Goal: Task Accomplishment & Management: Use online tool/utility

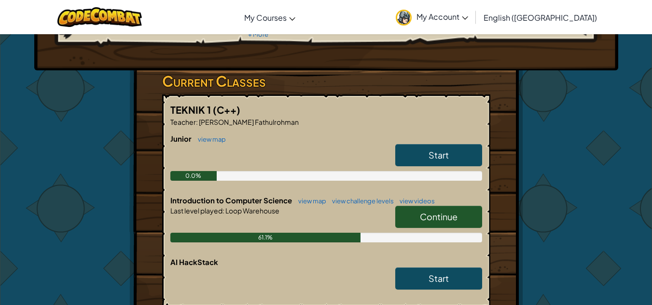
scroll to position [145, 0]
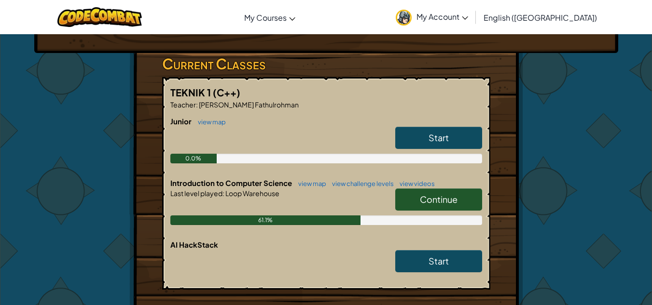
click at [419, 203] on link "Continue" at bounding box center [438, 200] width 87 height 22
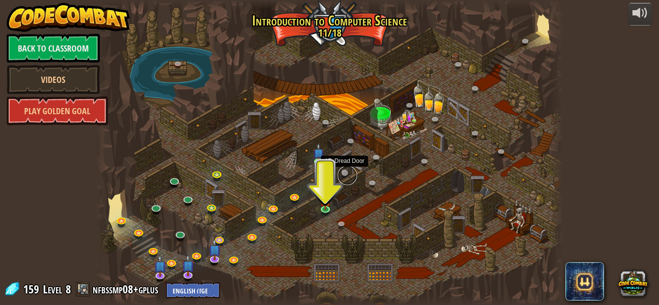
click at [342, 175] on link at bounding box center [347, 175] width 19 height 19
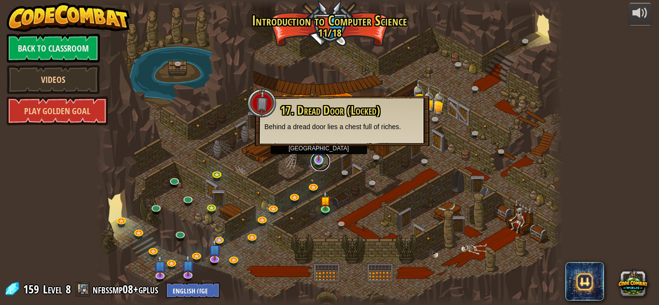
click at [316, 161] on link at bounding box center [320, 161] width 19 height 19
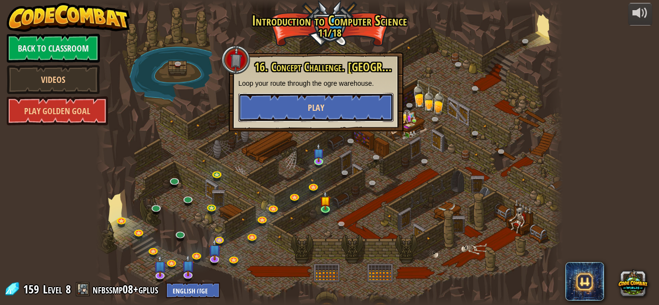
click at [314, 114] on button "Play" at bounding box center [315, 107] width 155 height 29
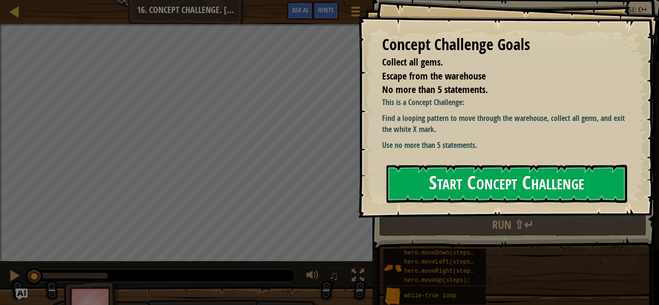
click at [459, 187] on button "Start Concept Challenge" at bounding box center [506, 184] width 241 height 38
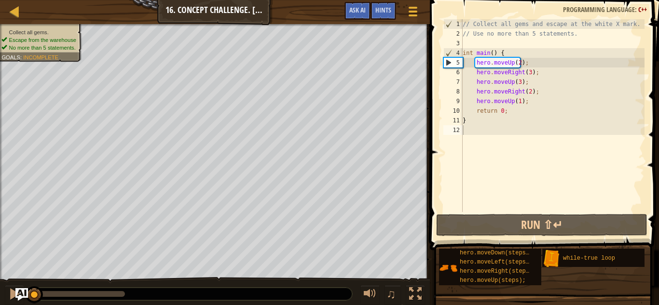
click at [19, 292] on img "Ask AI" at bounding box center [21, 295] width 13 height 13
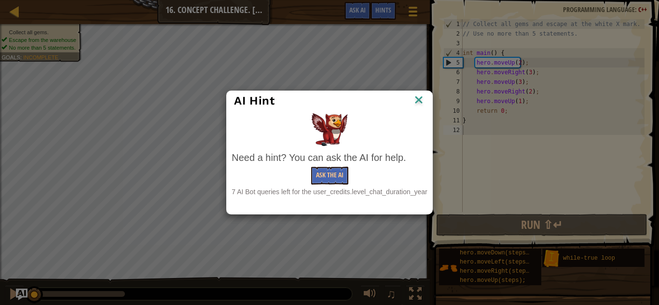
click at [419, 102] on img at bounding box center [419, 101] width 13 height 14
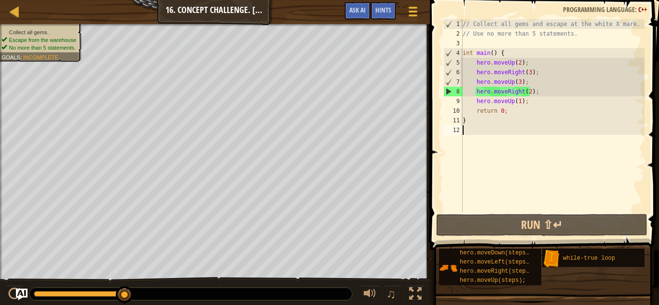
drag, startPoint x: 39, startPoint y: 293, endPoint x: 138, endPoint y: 304, distance: 100.1
click at [138, 304] on div "♫" at bounding box center [215, 291] width 430 height 29
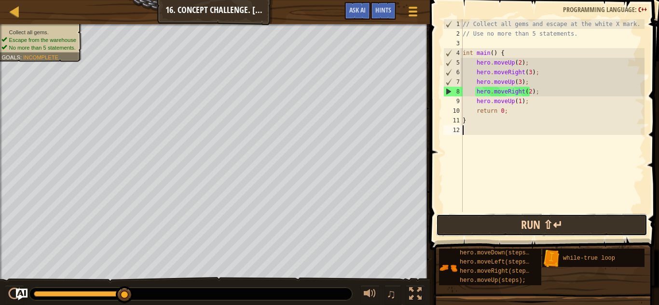
click at [466, 232] on button "Run ⇧↵" at bounding box center [541, 225] width 211 height 22
click at [519, 228] on button "Run ⇧↵" at bounding box center [541, 225] width 211 height 22
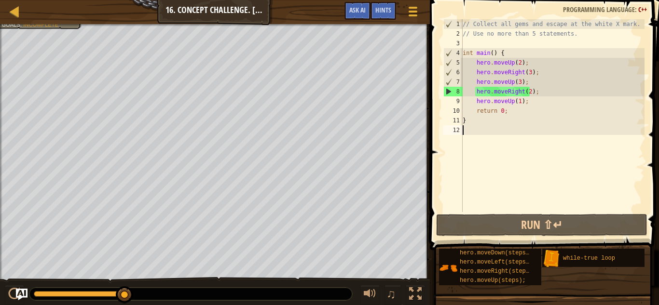
click at [23, 25] on div at bounding box center [215, 25] width 430 height 2
click at [525, 74] on div "// Collect all gems and escape at the white X mark. // Use no more than 5 state…" at bounding box center [553, 125] width 184 height 212
click at [527, 73] on div "// Collect all gems and escape at the white X mark. // Use no more than 5 state…" at bounding box center [553, 125] width 184 height 212
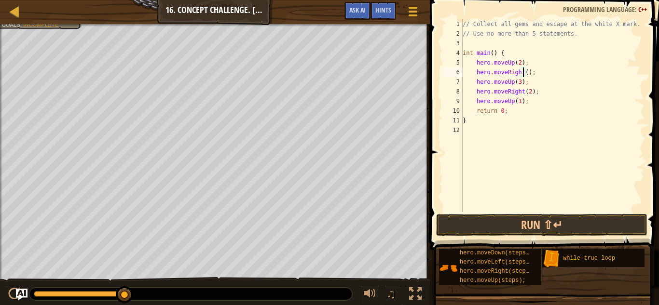
scroll to position [4, 5]
click at [516, 82] on div "// Collect all gems and escape at the white X mark. // Use no more than 5 state…" at bounding box center [553, 125] width 184 height 212
click at [527, 93] on div "// Collect all gems and escape at the white X mark. // Use no more than 5 state…" at bounding box center [553, 125] width 184 height 212
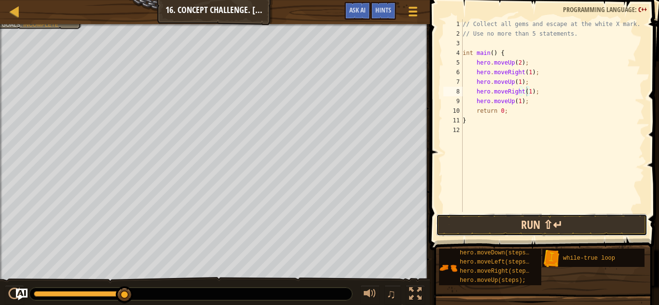
click at [591, 222] on button "Run ⇧↵" at bounding box center [541, 225] width 211 height 22
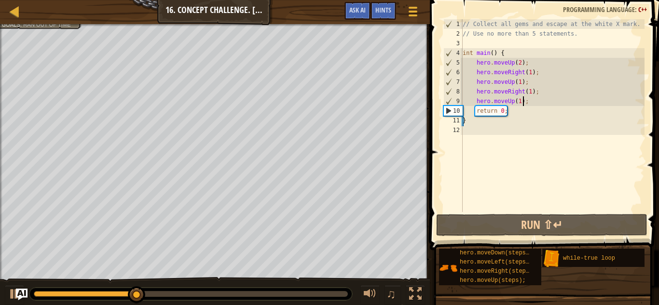
click at [523, 102] on div "// Collect all gems and escape at the white X mark. // Use no more than 5 state…" at bounding box center [553, 125] width 184 height 212
type textarea "hero.moveUp(1);"
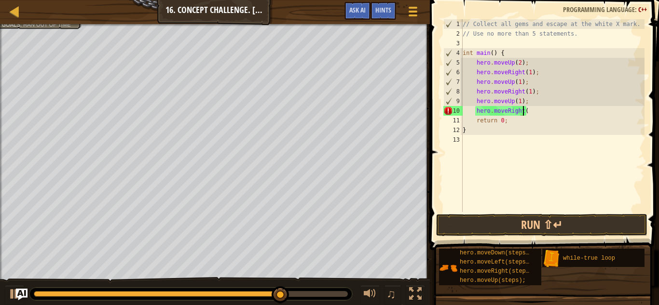
scroll to position [4, 5]
type textarea "hero.moveRight(3)"
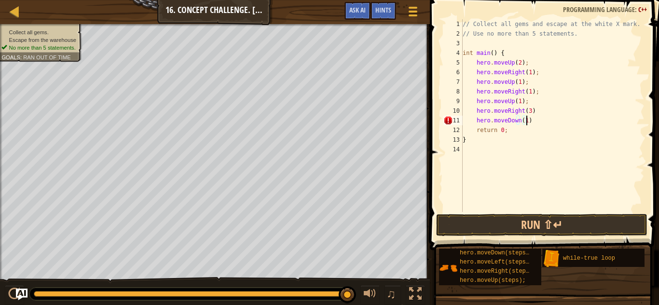
click at [526, 111] on div "// Collect all gems and escape at the white X mark. // Use no more than 5 state…" at bounding box center [553, 125] width 184 height 212
click at [531, 121] on div "// Collect all gems and escape at the white X mark. // Use no more than 5 state…" at bounding box center [553, 125] width 184 height 212
click at [534, 109] on div "// Collect all gems and escape at the white X mark. // Use no more than 5 state…" at bounding box center [553, 125] width 184 height 212
click at [537, 122] on div "// Collect all gems and escape at the white X mark. // Use no more than 5 state…" at bounding box center [553, 125] width 184 height 212
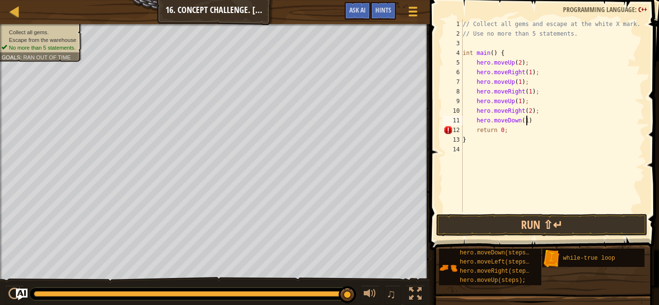
scroll to position [4, 5]
type textarea "hero.moveDown(1);"
type textarea "hero.moveLeft(1);"
type textarea "hero.moveDown(1);"
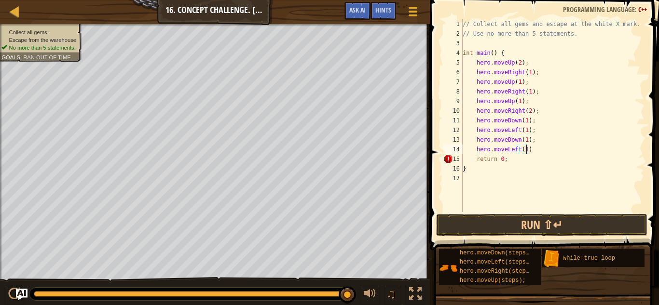
type textarea "hero.moveLeft(1);"
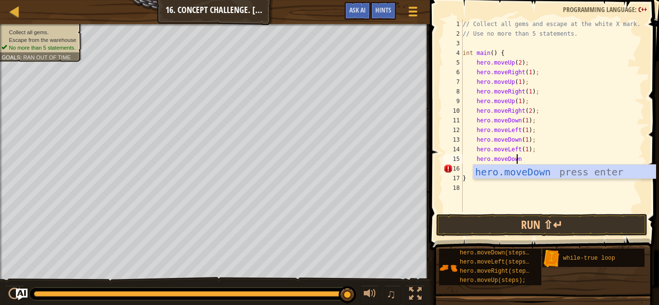
scroll to position [4, 4]
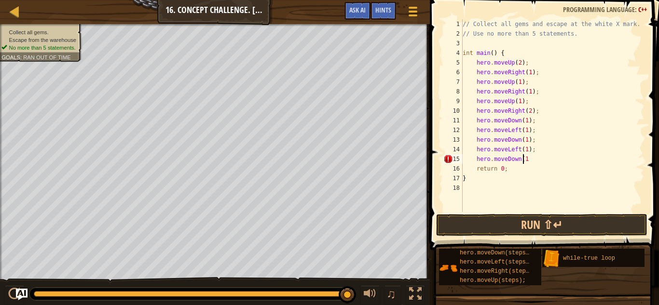
type textarea "hero.moveDown(1)"
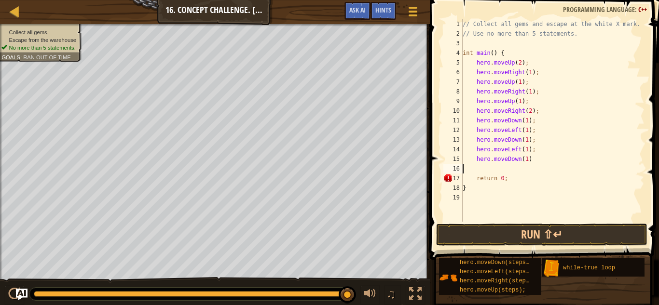
scroll to position [4, 0]
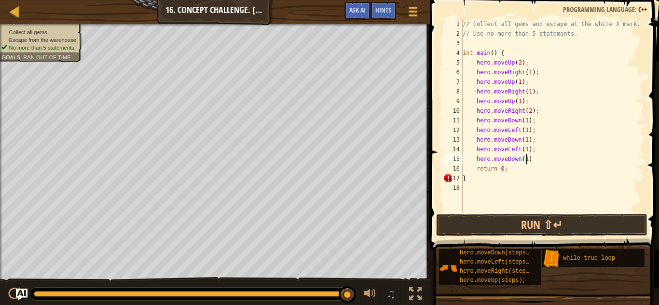
type textarea "hero.moveDown(1);"
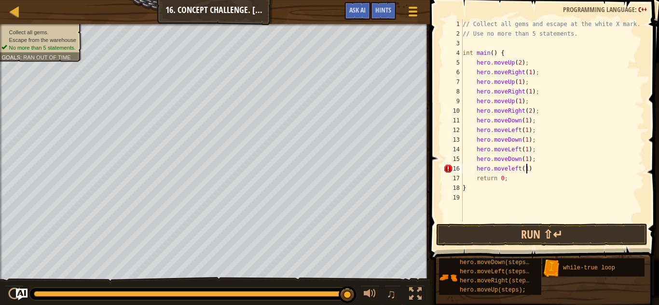
scroll to position [4, 5]
click at [540, 235] on button "Run ⇧↵" at bounding box center [541, 235] width 211 height 22
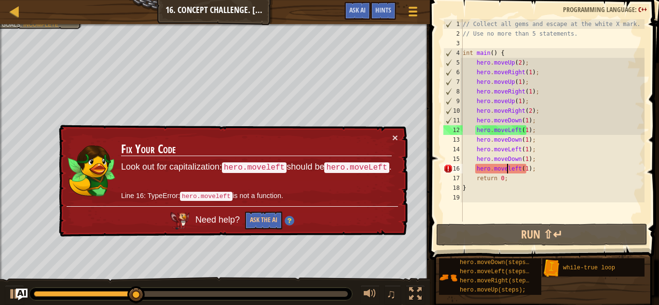
click at [508, 169] on div "// Collect all gems and escape at the white X mark. // Use no more than 5 state…" at bounding box center [553, 130] width 184 height 222
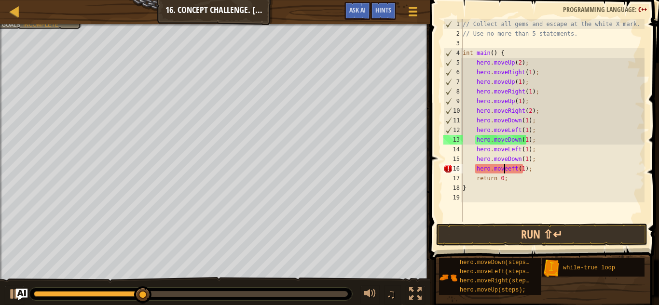
type textarea "hero.moveLeft(1);"
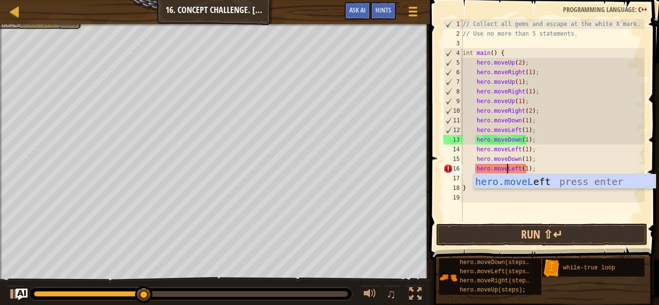
scroll to position [4, 3]
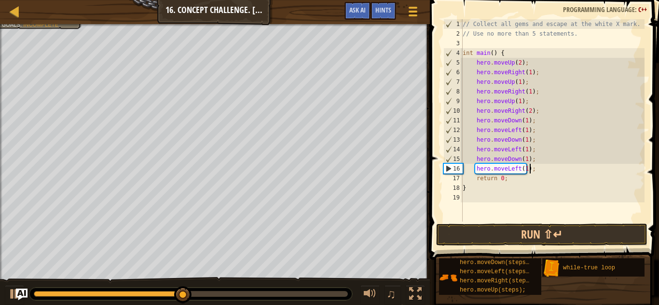
click at [538, 167] on div "// Collect all gems and escape at the white X mark. // Use no more than 5 state…" at bounding box center [553, 130] width 184 height 222
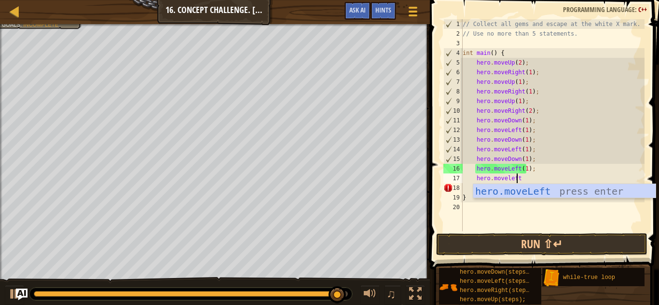
scroll to position [4, 4]
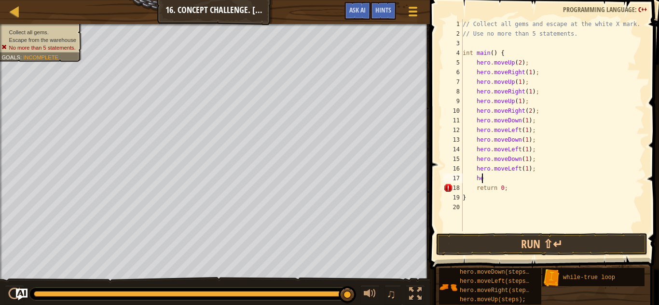
type textarea "h"
click at [453, 238] on button "Run ⇧↵" at bounding box center [541, 245] width 211 height 22
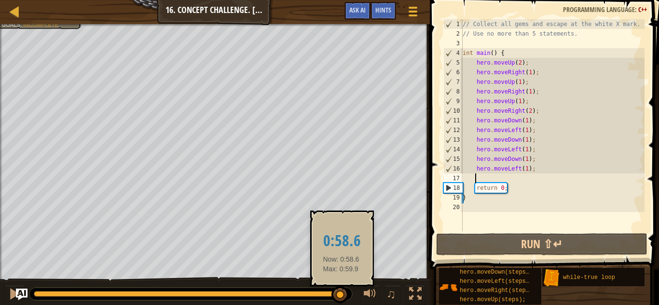
drag, startPoint x: 149, startPoint y: 296, endPoint x: 341, endPoint y: 290, distance: 192.6
click at [341, 291] on div at bounding box center [191, 294] width 314 height 6
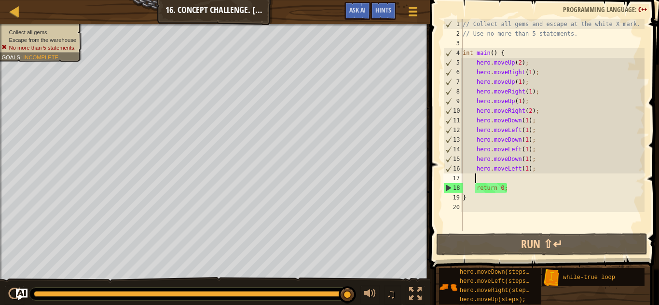
click at [488, 180] on div "// Collect all gems and escape at the white X mark. // Use no more than 5 state…" at bounding box center [553, 135] width 184 height 232
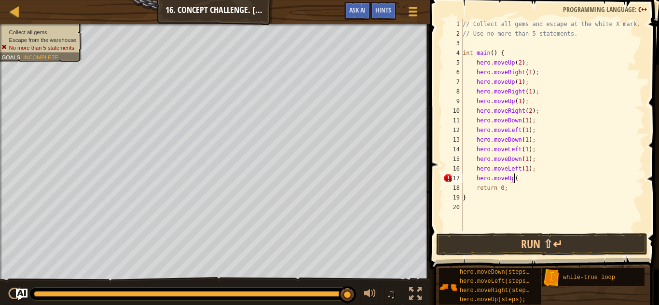
scroll to position [4, 4]
type textarea "hero.moveUp(1);"
type textarea "hero.moveRight(2);"
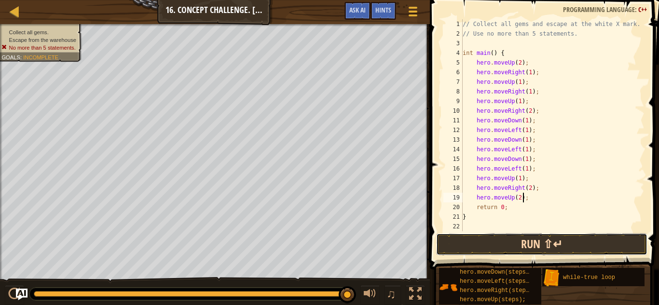
click at [595, 243] on button "Run ⇧↵" at bounding box center [541, 245] width 211 height 22
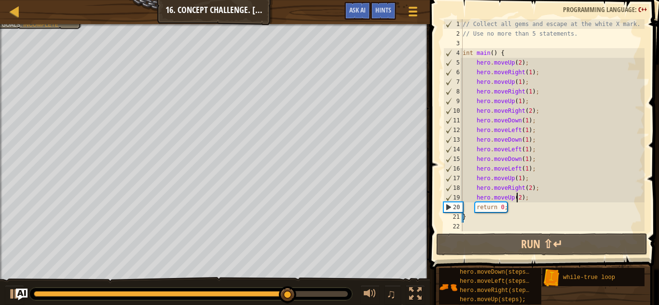
click at [516, 200] on div "// Collect all gems and escape at the white X mark. // Use no more than 5 state…" at bounding box center [553, 135] width 184 height 232
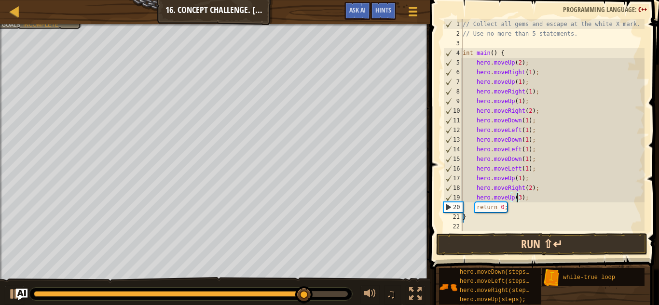
type textarea "hero.moveUp(3);"
click at [522, 244] on button "Run ⇧↵" at bounding box center [541, 245] width 211 height 22
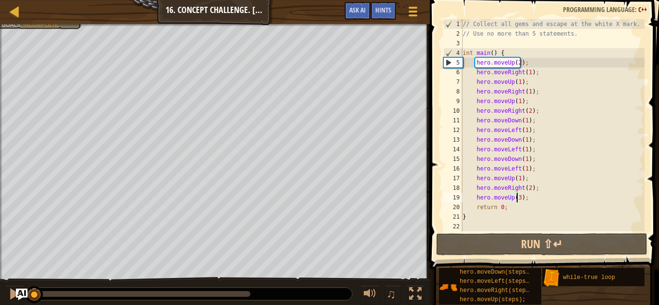
drag, startPoint x: 253, startPoint y: 291, endPoint x: 31, endPoint y: 286, distance: 221.5
click at [31, 286] on div "♫" at bounding box center [215, 291] width 430 height 29
click at [20, 291] on img "Ask AI" at bounding box center [21, 295] width 13 height 13
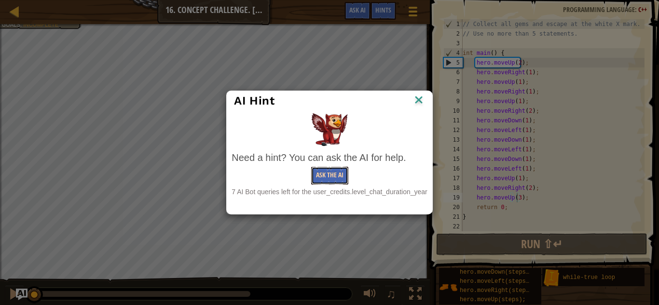
click at [321, 182] on button "Ask the AI" at bounding box center [329, 176] width 37 height 18
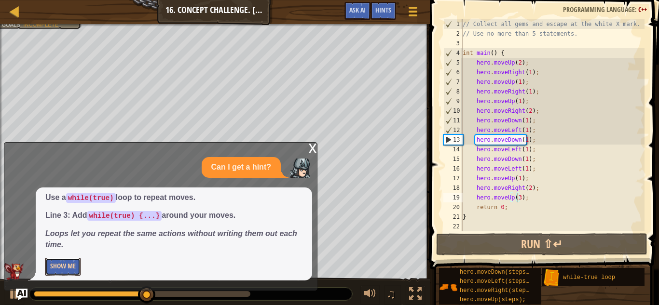
click at [69, 267] on button "Show Me" at bounding box center [62, 267] width 35 height 18
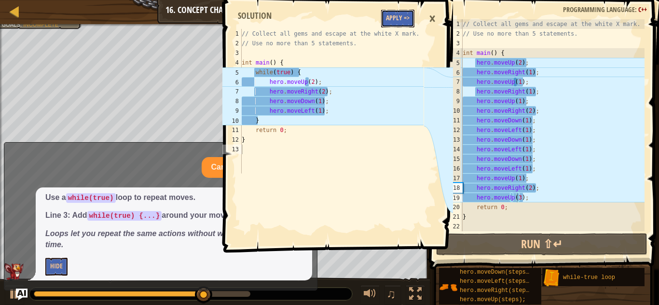
click at [395, 24] on button "Apply =>" at bounding box center [397, 19] width 33 height 18
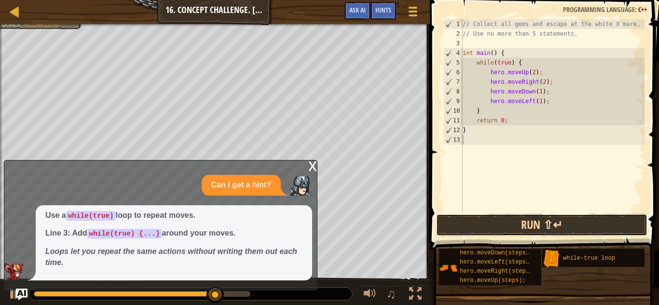
click at [494, 228] on button "Run ⇧↵" at bounding box center [541, 225] width 211 height 22
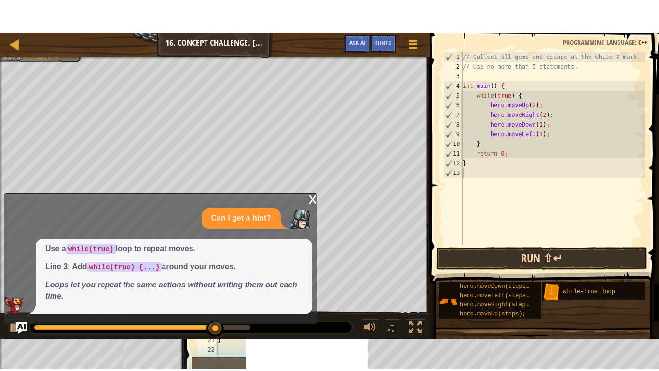
scroll to position [4, 0]
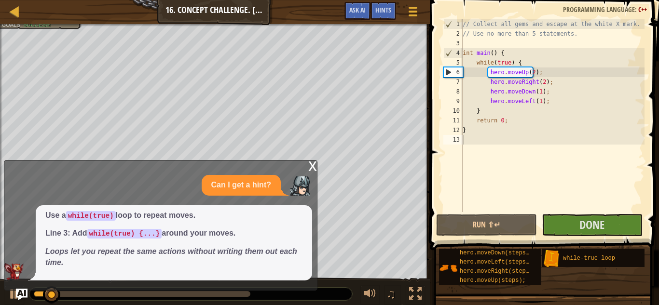
click at [311, 168] on div "x" at bounding box center [312, 166] width 9 height 10
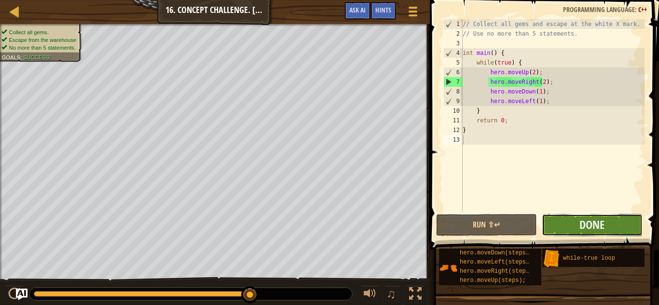
click at [621, 225] on button "Done" at bounding box center [592, 225] width 101 height 22
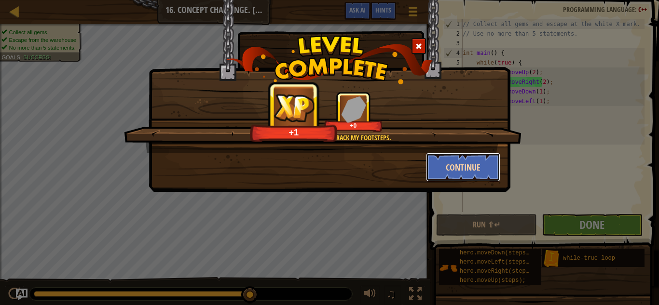
click at [446, 169] on button "Continue" at bounding box center [463, 167] width 75 height 29
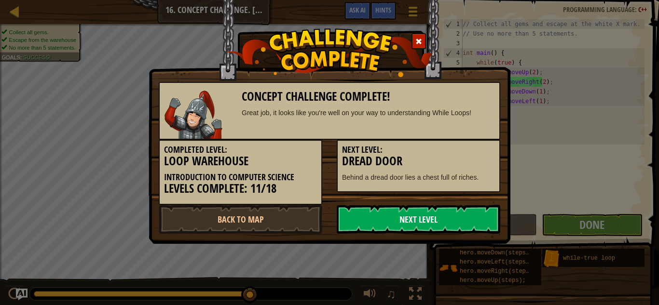
click at [410, 215] on link "Next Level" at bounding box center [419, 219] width 164 height 29
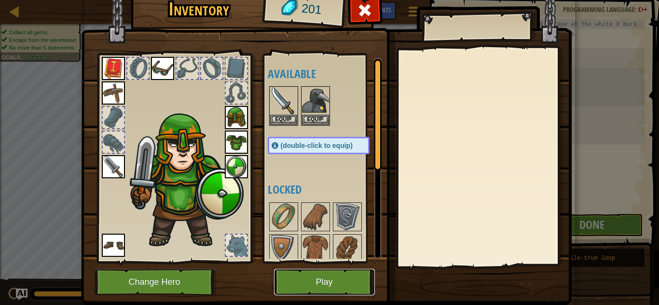
click at [304, 276] on button "Play" at bounding box center [324, 282] width 101 height 27
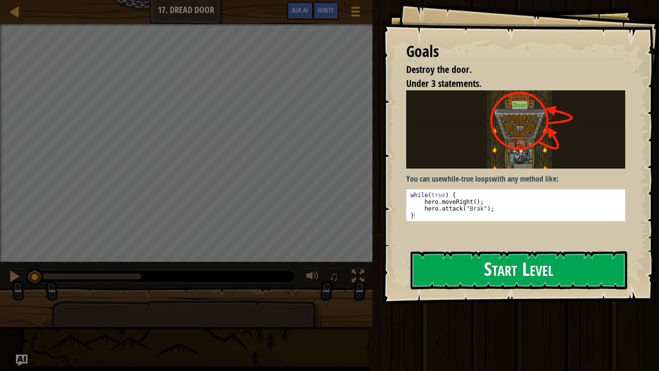
click at [461, 273] on button "Start Level" at bounding box center [519, 270] width 217 height 38
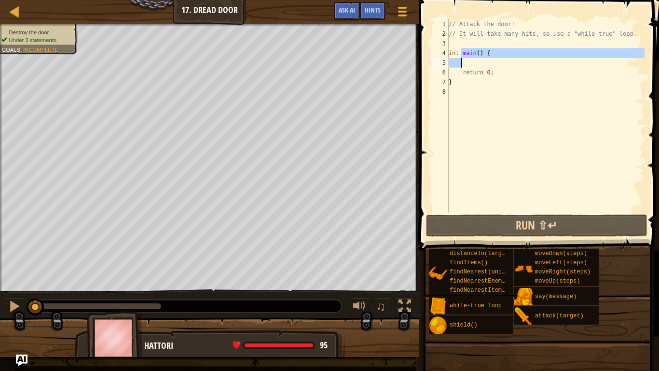
click at [464, 60] on div "// Attack the door! // It will take many hits, so use a "while-true" loop. int …" at bounding box center [546, 125] width 198 height 212
type textarea "int main() {"
click at [470, 62] on div "// Attack the door! // It will take many hits, so use a "while-true" loop. int …" at bounding box center [546, 115] width 198 height 193
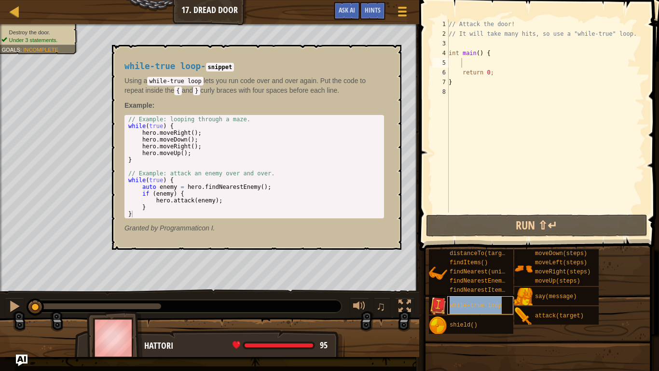
click at [457, 303] on span "while-true loop" at bounding box center [476, 305] width 52 height 7
type textarea "while-true loop"
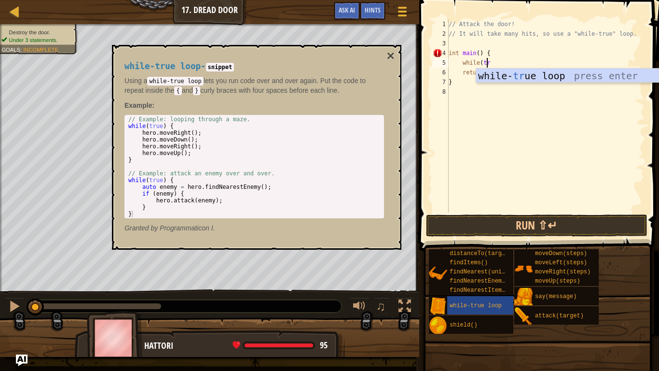
scroll to position [4, 3]
type textarea "while(true)"
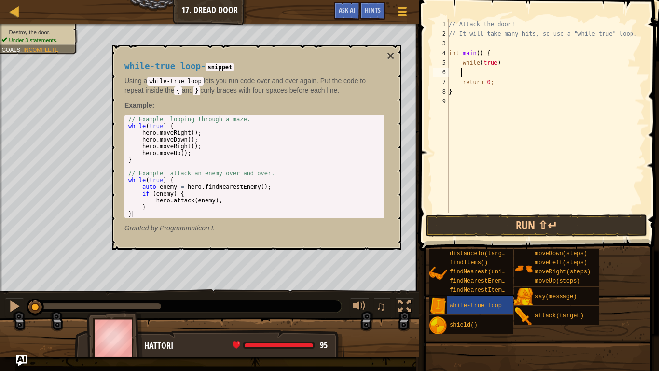
scroll to position [4, 0]
type textarea "while(true) {"
type textarea "hero.attack(brak);"
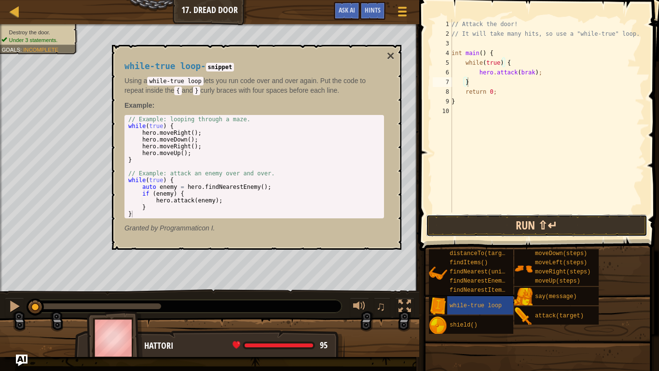
click at [524, 230] on button "Run ⇧↵" at bounding box center [536, 225] width 221 height 22
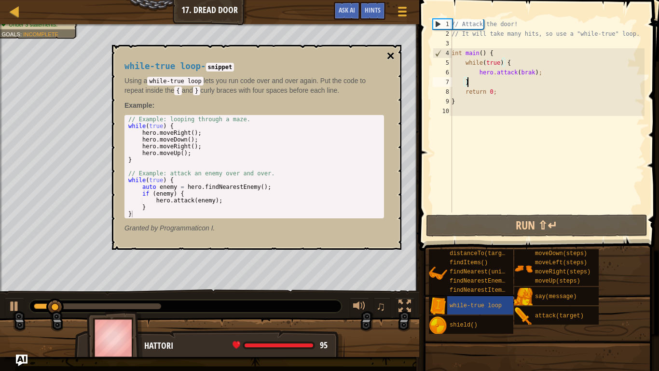
click at [388, 51] on button "×" at bounding box center [391, 56] width 8 height 14
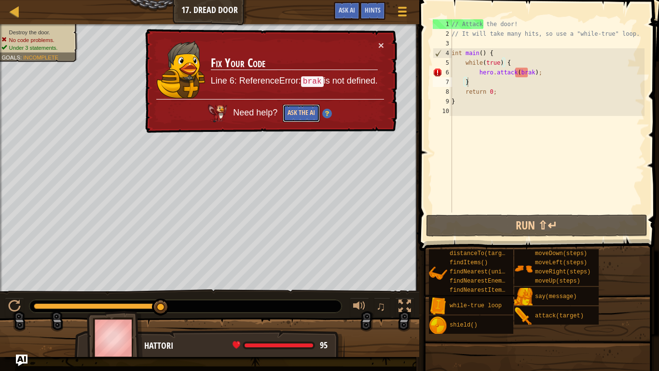
click at [291, 114] on button "Ask the AI" at bounding box center [301, 113] width 37 height 18
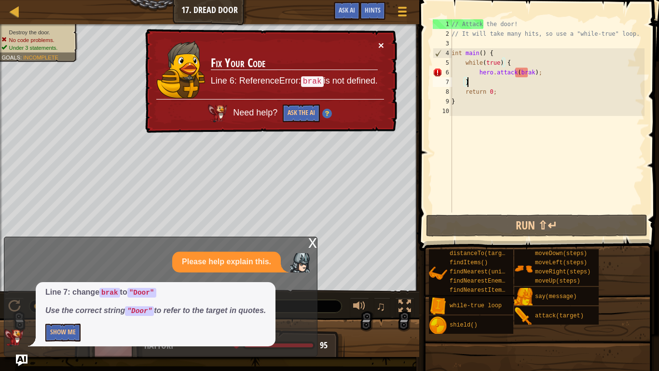
click at [382, 43] on button "×" at bounding box center [381, 45] width 6 height 10
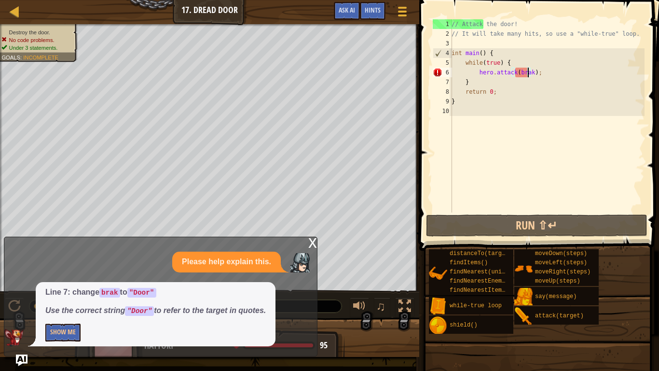
click at [527, 72] on div "// Attack the door! // It will take many hits, so use a "while-true" loop. int …" at bounding box center [547, 125] width 195 height 212
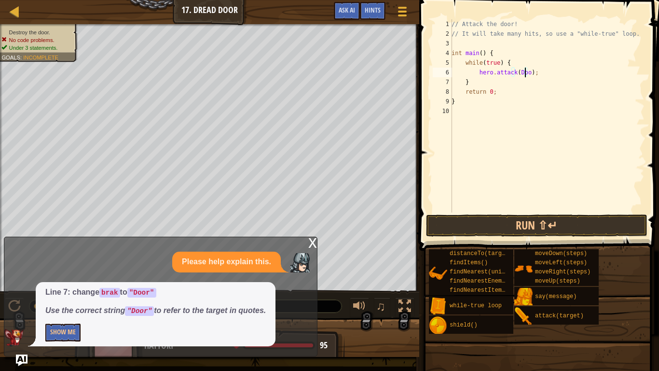
scroll to position [4, 6]
click at [561, 220] on button "Run ⇧↵" at bounding box center [536, 225] width 221 height 22
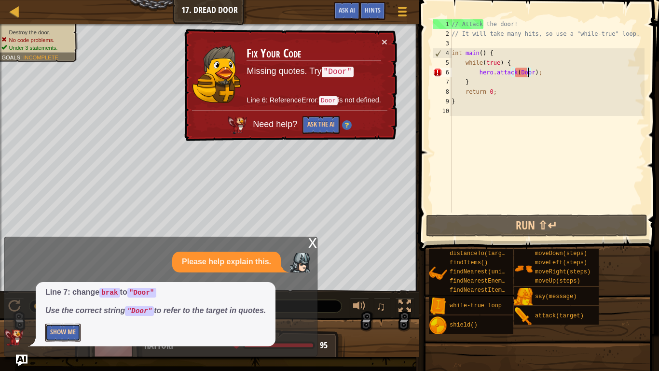
click at [55, 305] on button "Show Me" at bounding box center [62, 332] width 35 height 18
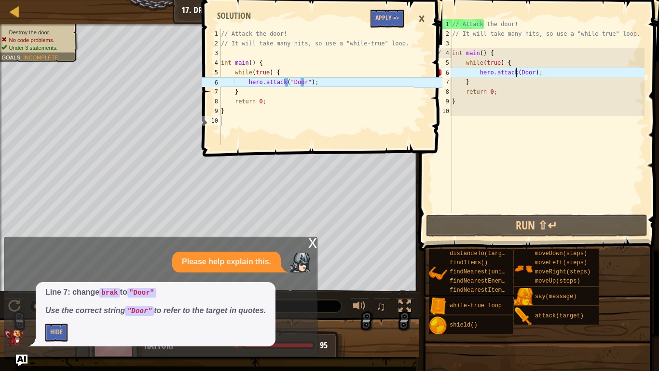
click at [516, 71] on div "// Attack the door! // It will take many hits, so use a "while-true" loop. int …" at bounding box center [547, 125] width 194 height 212
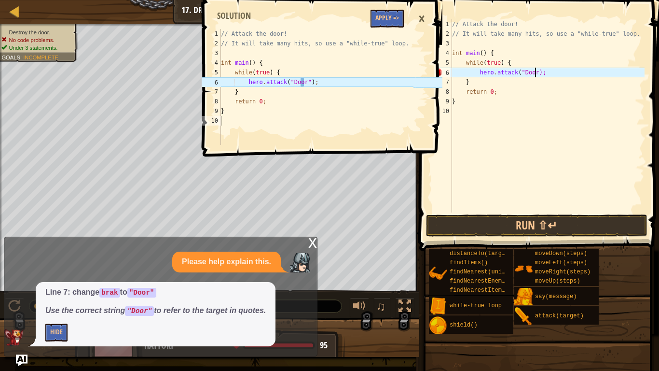
click at [534, 74] on div "// Attack the door! // It will take many hits, so use a "while-true" loop. int …" at bounding box center [547, 125] width 194 height 212
click at [533, 75] on div "// Attack the door! // It will take many hits, so use a "while-true" loop. int …" at bounding box center [547, 125] width 194 height 212
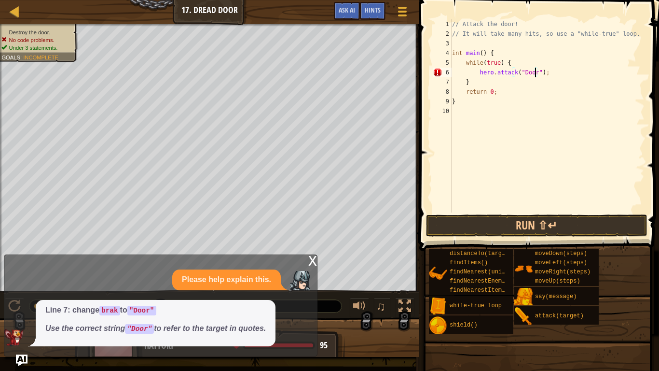
scroll to position [4, 7]
type textarea "hero.attack("Door");"
click at [565, 224] on button "Run ⇧↵" at bounding box center [536, 225] width 221 height 22
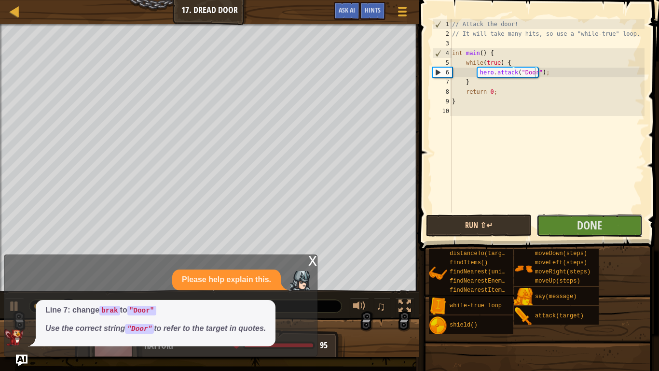
click at [566, 223] on button "Done" at bounding box center [590, 225] width 106 height 22
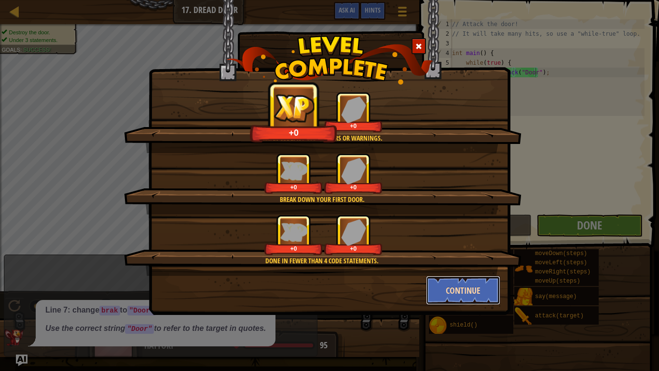
click at [477, 290] on button "Continue" at bounding box center [463, 290] width 75 height 29
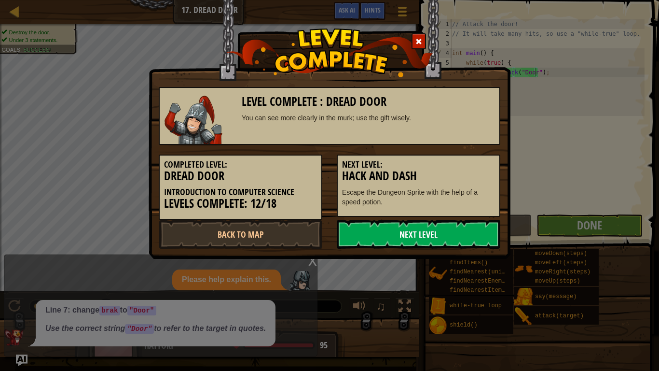
click at [400, 245] on link "Next Level" at bounding box center [419, 234] width 164 height 29
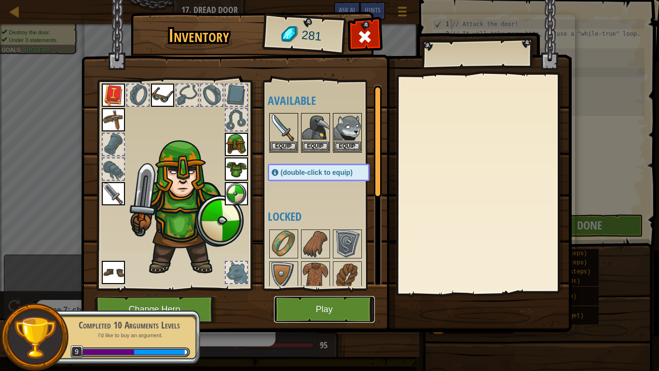
click at [314, 304] on button "Play" at bounding box center [324, 309] width 101 height 27
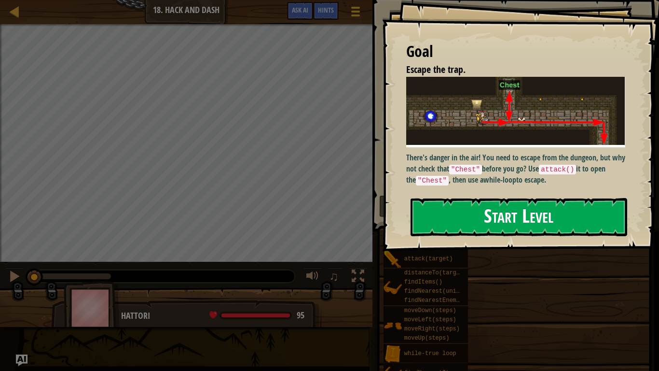
click at [486, 219] on button "Start Level" at bounding box center [519, 217] width 217 height 38
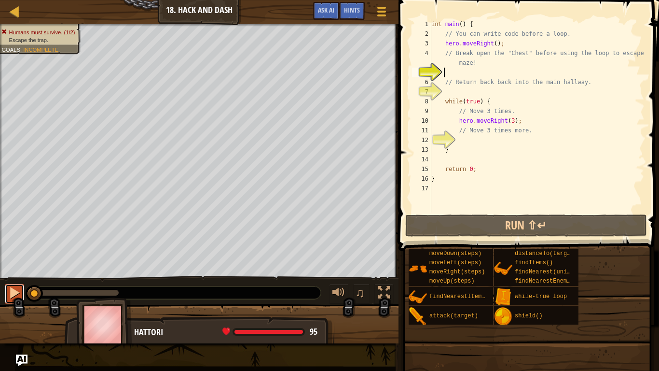
click at [13, 287] on div at bounding box center [14, 292] width 13 height 13
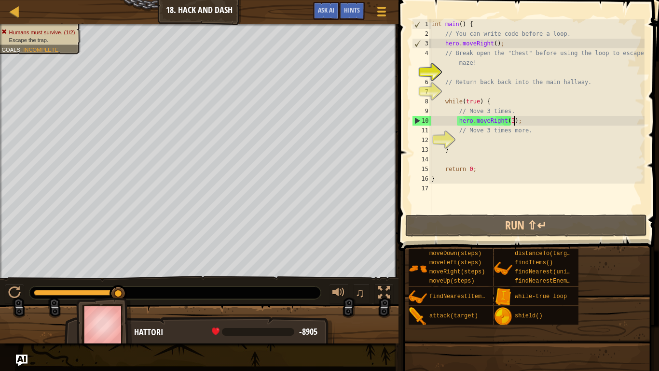
drag, startPoint x: 513, startPoint y: 121, endPoint x: 521, endPoint y: 123, distance: 8.0
click at [514, 121] on div "int main ( ) { // You can write code before a loop. hero . moveRight ( ) ; // B…" at bounding box center [536, 125] width 215 height 212
type textarea "hero.moveRight(3);"
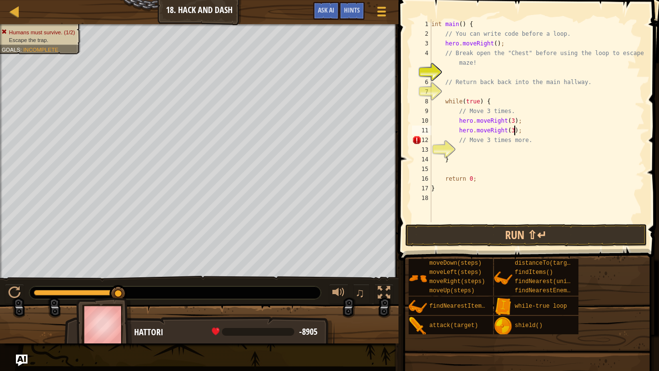
scroll to position [4, 6]
click at [563, 235] on button "Run ⇧↵" at bounding box center [526, 235] width 242 height 22
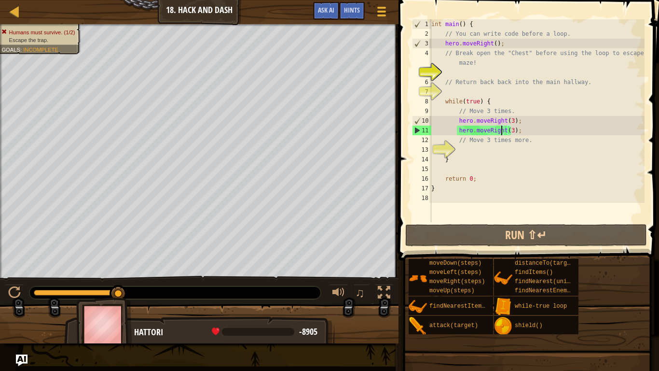
click at [500, 131] on div "int main ( ) { // You can write code before a loop. hero . moveRight ( ) ; // B…" at bounding box center [536, 130] width 215 height 222
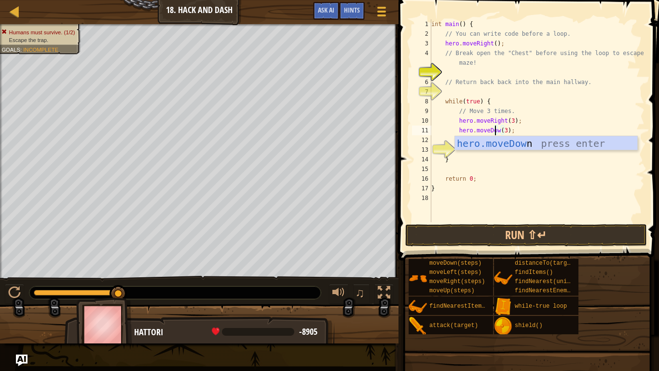
scroll to position [4, 5]
click at [550, 229] on button "Run ⇧↵" at bounding box center [526, 235] width 242 height 22
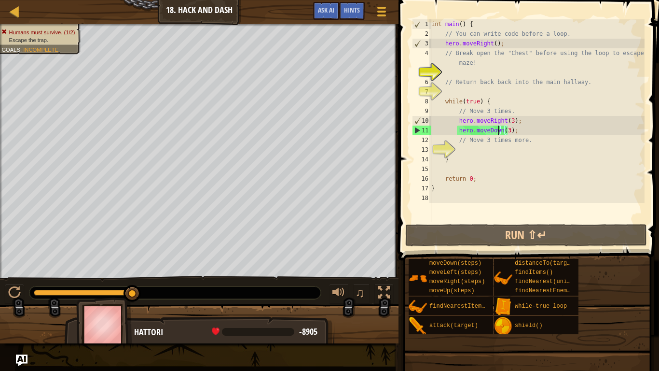
click at [504, 130] on div "int main ( ) { // You can write code before a loop. hero . moveRight ( ) ; // B…" at bounding box center [536, 130] width 215 height 222
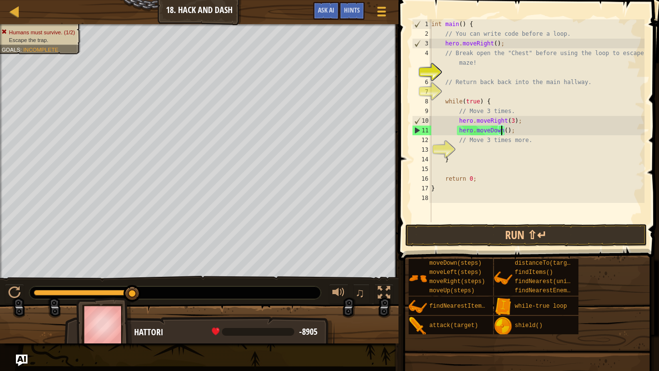
scroll to position [4, 6]
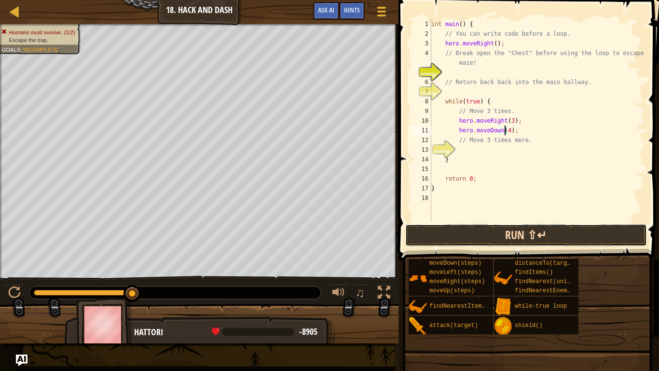
click at [510, 227] on button "Run ⇧↵" at bounding box center [526, 235] width 242 height 22
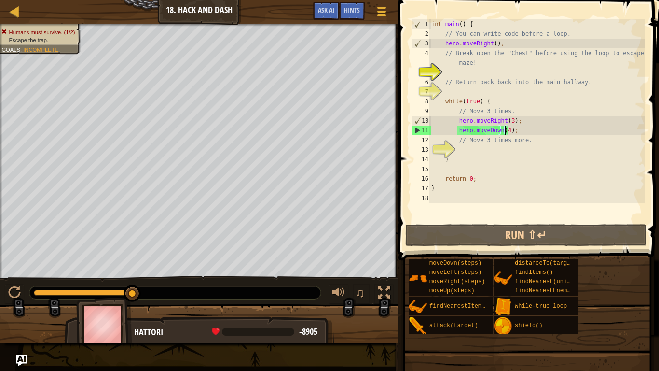
click at [459, 84] on div "int main ( ) { // You can write code before a loop. hero . moveRight ( ) ; // B…" at bounding box center [536, 130] width 215 height 222
type textarea "// Return back back into the main hallway."
click at [460, 89] on div "int main ( ) { // You can write code before a loop. hero . moveRight ( ) ; // B…" at bounding box center [536, 130] width 215 height 222
click at [455, 73] on div "int main ( ) { // You can write code before a loop. hero . moveRight ( ) ; // B…" at bounding box center [536, 130] width 215 height 222
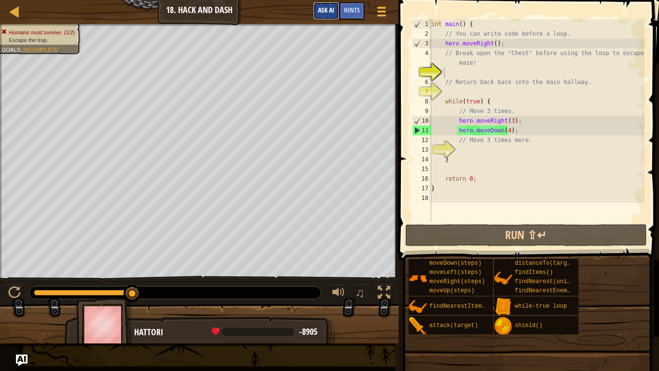
click at [320, 9] on span "Ask AI" at bounding box center [326, 9] width 16 height 9
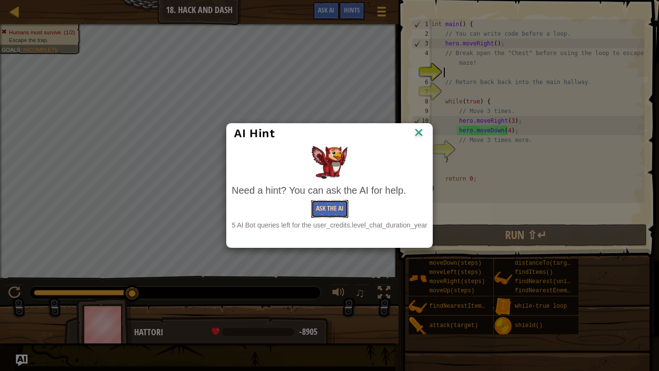
click at [322, 211] on button "Ask the AI" at bounding box center [329, 209] width 37 height 18
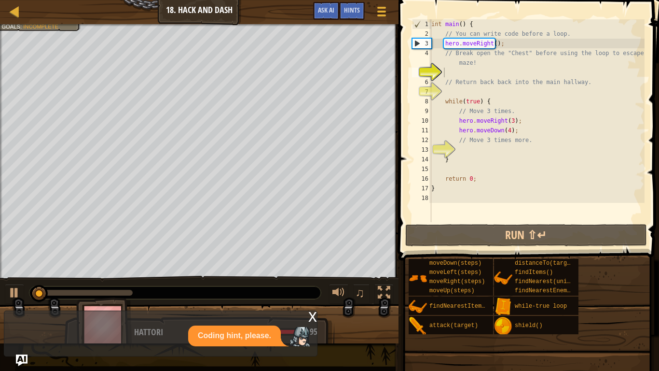
click at [216, 305] on div "x Coding hint, please." at bounding box center [161, 333] width 314 height 46
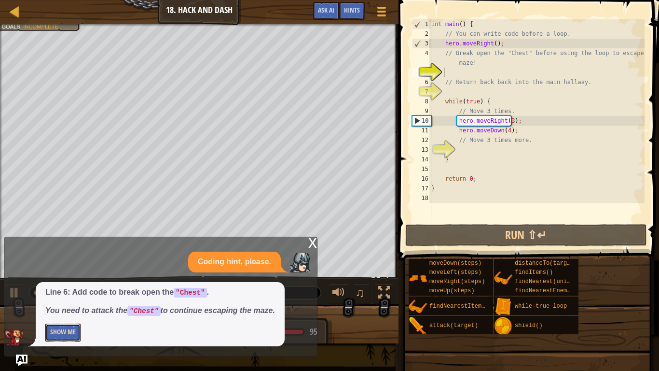
click at [63, 305] on button "Show Me" at bounding box center [62, 332] width 35 height 18
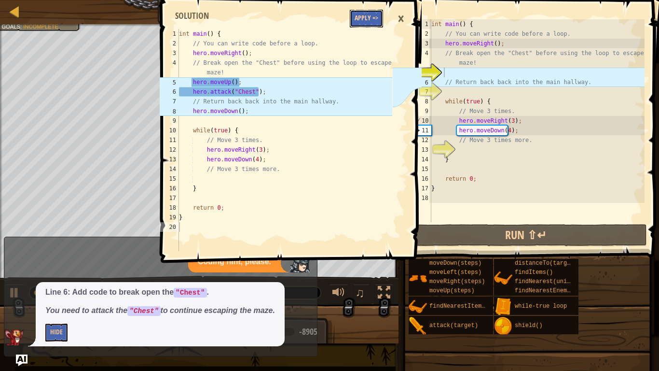
click at [373, 19] on button "Apply =>" at bounding box center [366, 19] width 33 height 18
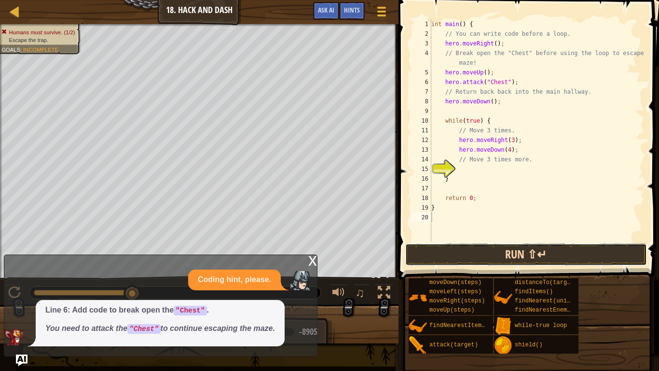
click at [557, 257] on button "Run ⇧↵" at bounding box center [526, 254] width 242 height 22
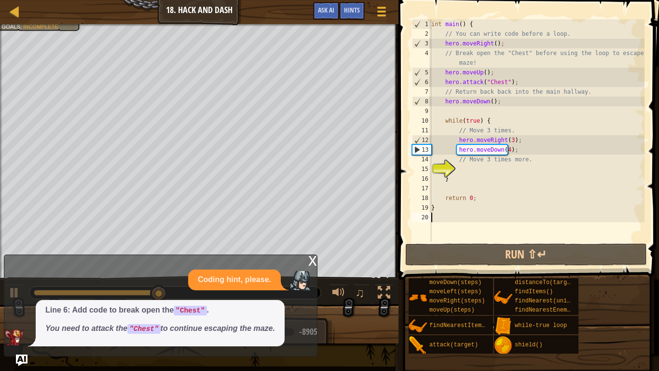
click at [505, 151] on div "int main ( ) { // You can write code before a loop. hero . moveRight ( ) ; // B…" at bounding box center [536, 139] width 215 height 241
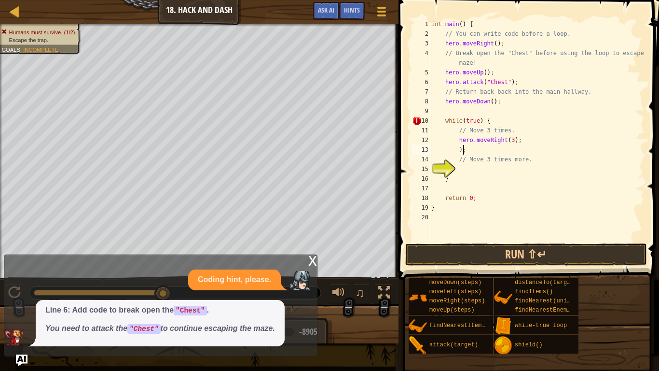
click at [495, 151] on div "int main ( ) { // You can write code before a loop. hero . moveRight ( ) ; // B…" at bounding box center [536, 139] width 215 height 241
type textarea ")"
type textarea "hero.moveDown(4)"
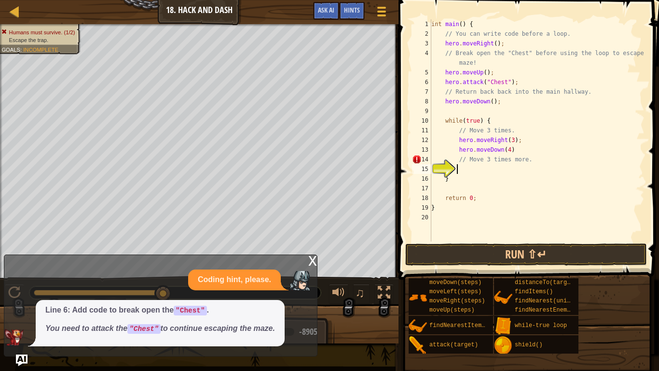
click at [496, 167] on div "int main ( ) { // You can write code before a loop. hero . moveRight ( ) ; // B…" at bounding box center [536, 139] width 215 height 241
click at [514, 154] on div "int main ( ) { // You can write code before a loop. hero . moveRight ( ) ; // B…" at bounding box center [536, 139] width 215 height 241
click at [518, 168] on div "int main ( ) { // You can write code before a loop. hero . moveRight ( ) ; // B…" at bounding box center [536, 139] width 215 height 241
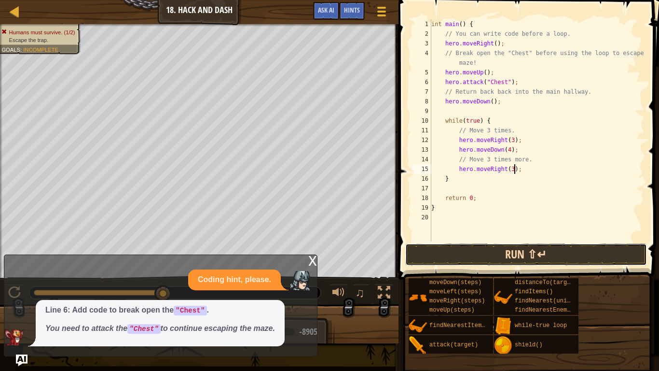
click at [528, 247] on button "Run ⇧↵" at bounding box center [526, 254] width 242 height 22
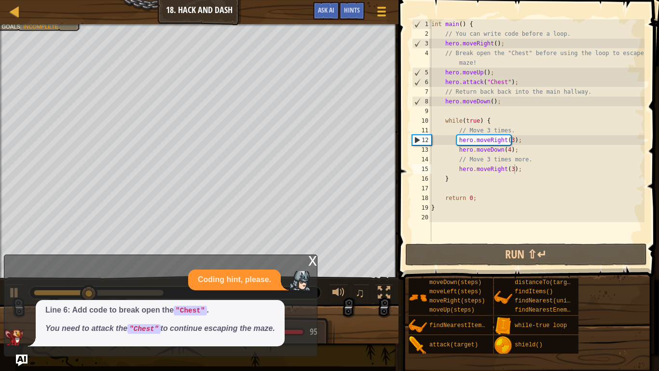
click at [310, 262] on div "x" at bounding box center [312, 260] width 9 height 10
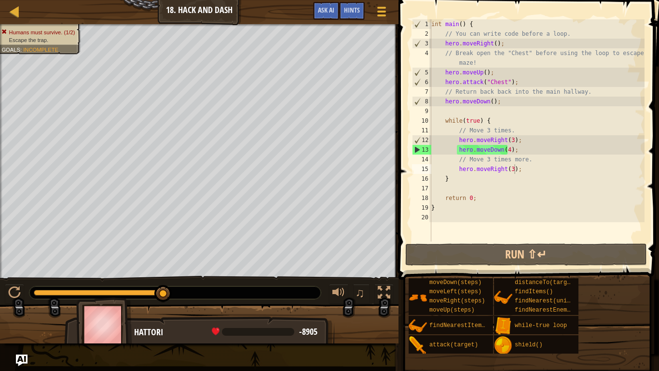
click at [512, 152] on div "int main ( ) { // You can write code before a loop. hero . moveRight ( ) ; // B…" at bounding box center [536, 139] width 215 height 241
click at [521, 172] on div "int main ( ) { // You can write code before a loop. hero . moveRight ( ) ; // B…" at bounding box center [536, 139] width 215 height 241
drag, startPoint x: 523, startPoint y: 160, endPoint x: 458, endPoint y: 164, distance: 64.7
click at [458, 164] on div "int main ( ) { // You can write code before a loop. hero . moveRight ( ) ; // B…" at bounding box center [536, 139] width 215 height 241
type textarea "// Move 3 times more."
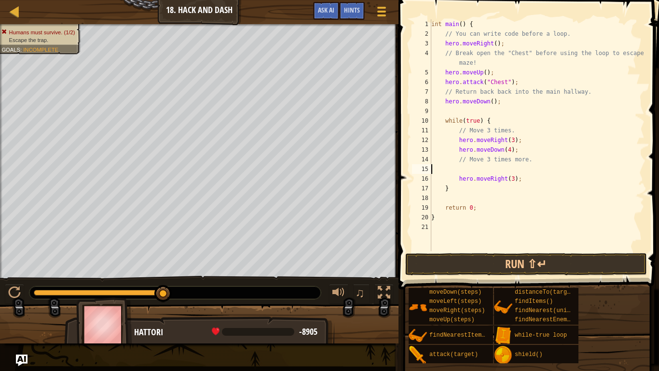
scroll to position [4, 0]
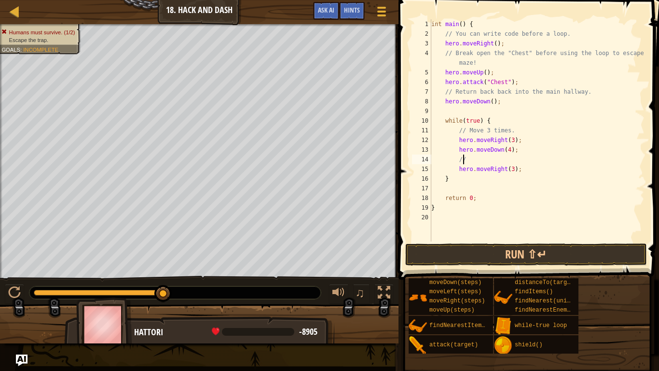
type textarea "/"
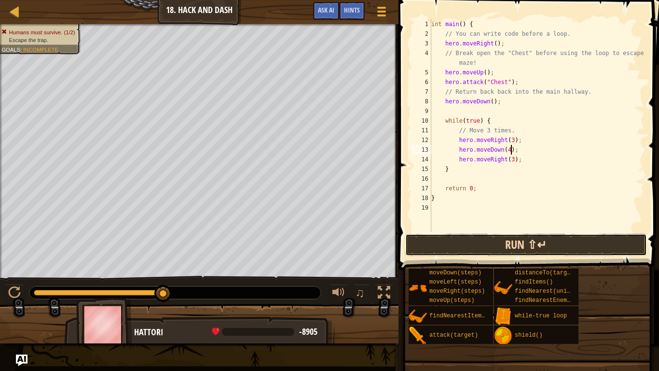
click at [468, 242] on button "Run ⇧↵" at bounding box center [526, 245] width 242 height 22
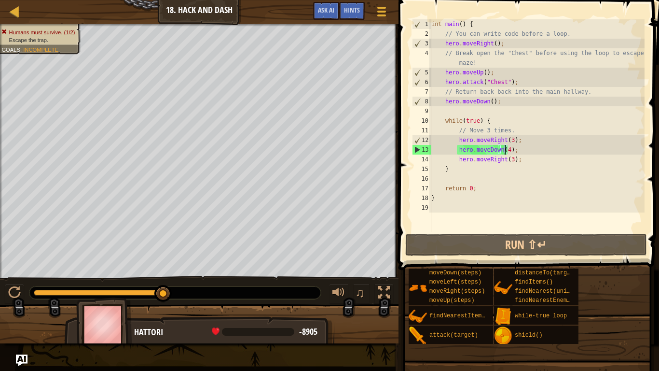
click at [504, 150] on div "int main ( ) { // You can write code before a loop. hero . moveRight ( ) ; // B…" at bounding box center [536, 135] width 215 height 232
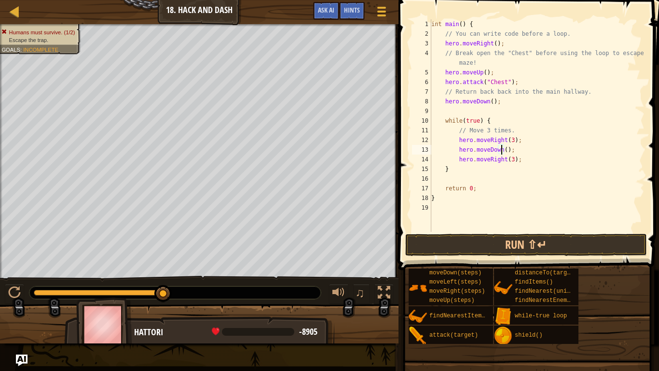
scroll to position [4, 6]
click at [509, 243] on button "Run ⇧↵" at bounding box center [526, 245] width 242 height 22
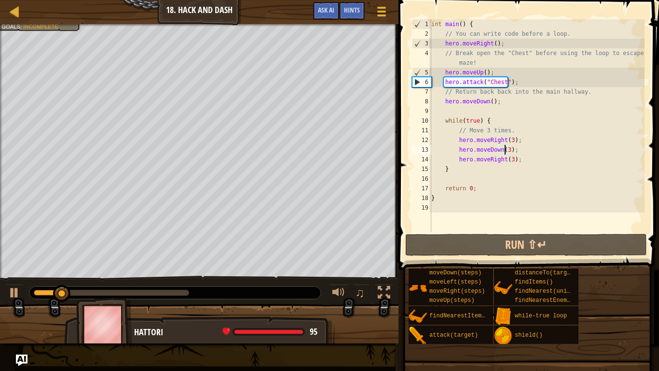
click at [179, 290] on div at bounding box center [111, 293] width 155 height 6
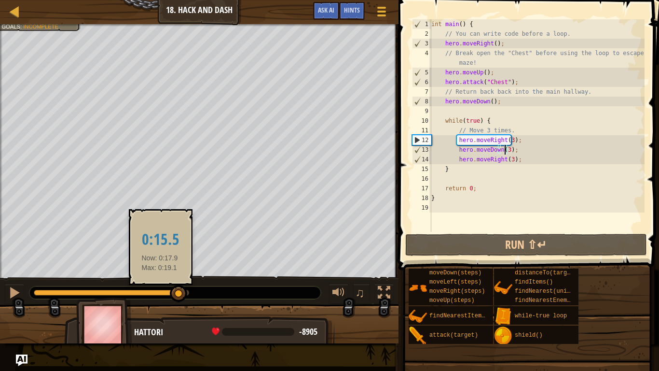
click at [160, 293] on div at bounding box center [106, 293] width 145 height 6
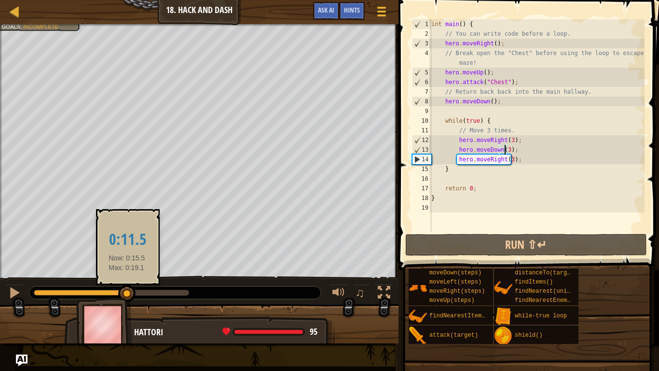
click at [127, 292] on div at bounding box center [81, 293] width 94 height 6
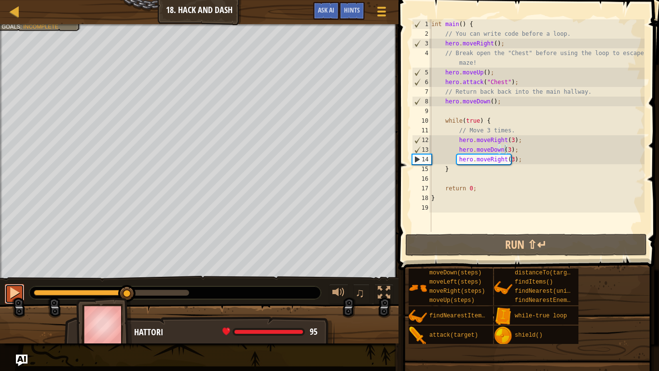
click at [18, 288] on div at bounding box center [14, 292] width 13 height 13
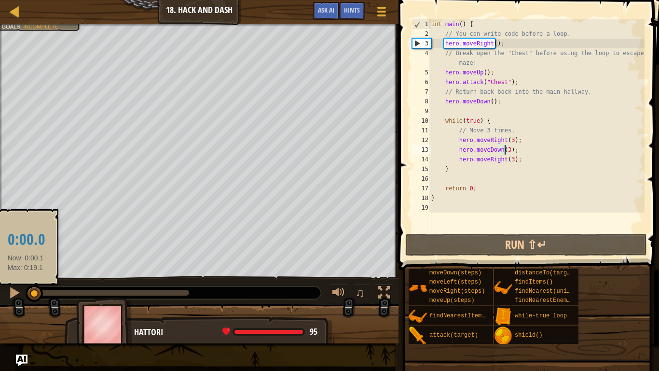
drag, startPoint x: 169, startPoint y: 290, endPoint x: 26, endPoint y: 292, distance: 143.8
click at [26, 292] on div at bounding box center [34, 293] width 17 height 17
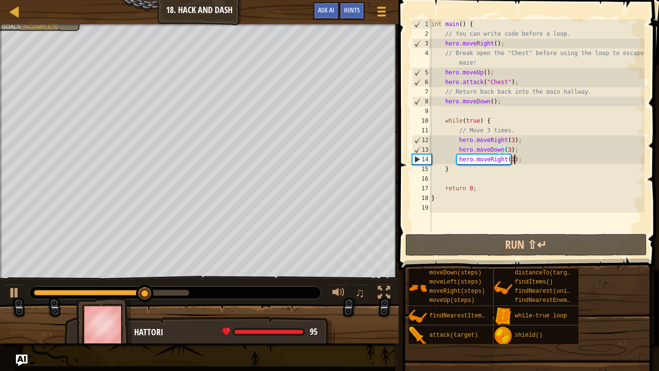
click at [515, 158] on div "int main ( ) { // You can write code before a loop. hero . moveRight ( ) ; // B…" at bounding box center [536, 135] width 215 height 232
type textarea "hero.moveRight(3);"
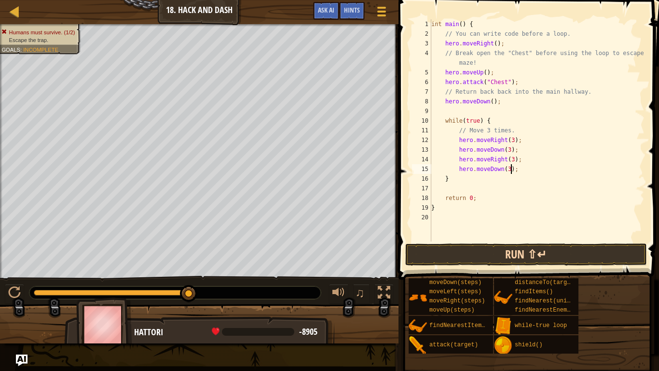
type textarea "hero.moveDown(3);"
click at [523, 247] on button "Run ⇧↵" at bounding box center [526, 254] width 242 height 22
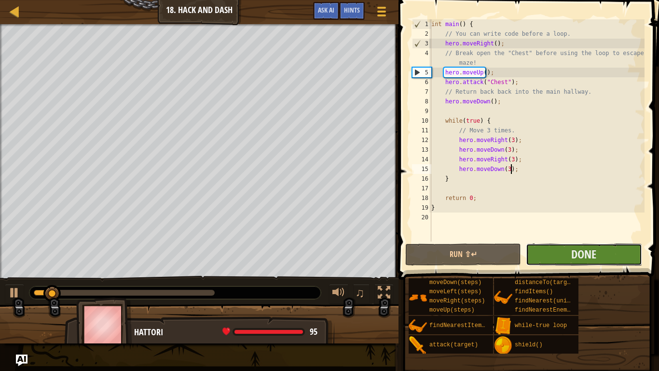
click at [558, 251] on button "Done" at bounding box center [584, 254] width 116 height 22
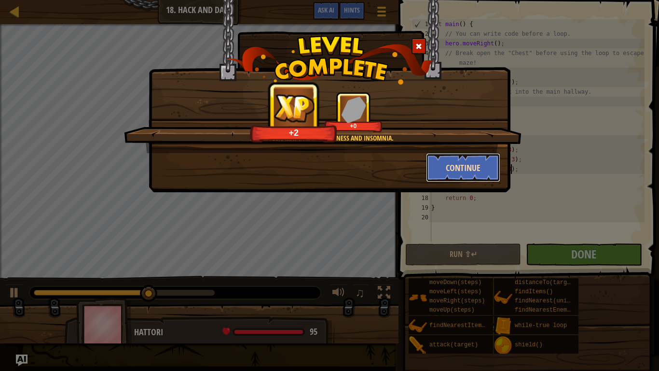
click at [447, 169] on button "Continue" at bounding box center [463, 167] width 75 height 29
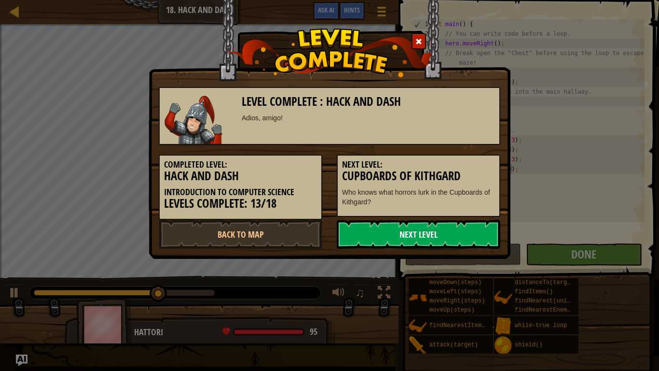
click at [436, 232] on link "Next Level" at bounding box center [419, 234] width 164 height 29
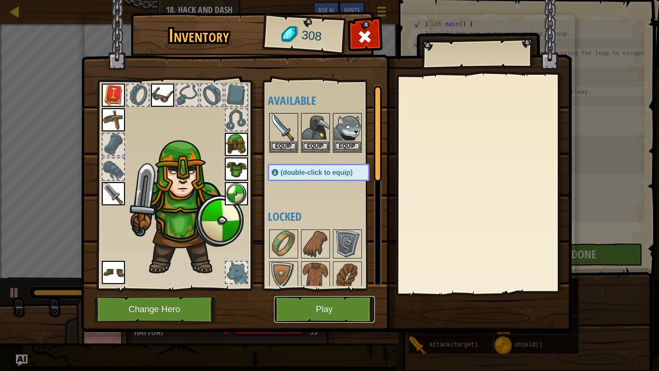
click at [287, 305] on button "Play" at bounding box center [324, 309] width 101 height 27
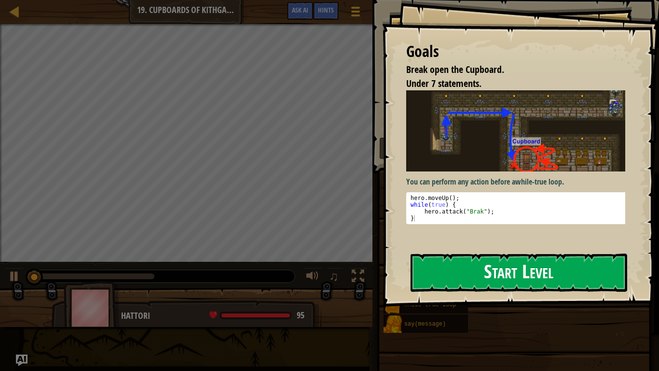
click at [427, 274] on button "Start Level" at bounding box center [519, 272] width 217 height 38
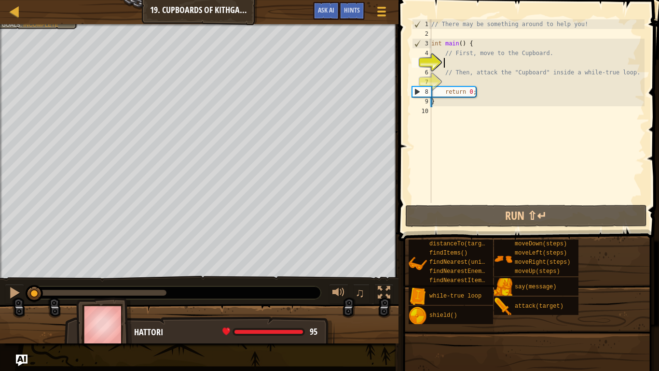
drag, startPoint x: 152, startPoint y: 290, endPoint x: 0, endPoint y: 291, distance: 152.5
click at [0, 291] on div "♫" at bounding box center [199, 290] width 399 height 29
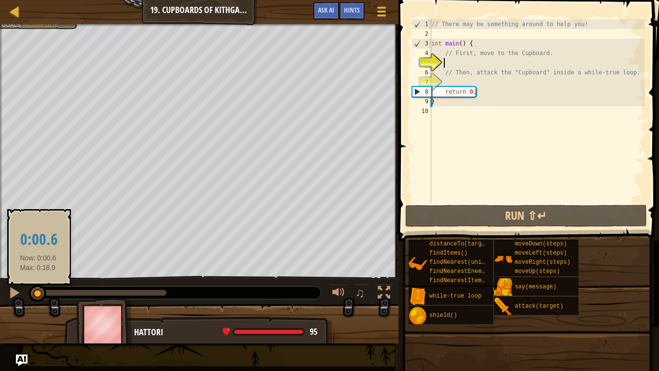
drag, startPoint x: 41, startPoint y: 292, endPoint x: 25, endPoint y: 290, distance: 16.5
click at [34, 291] on div at bounding box center [37, 293] width 17 height 17
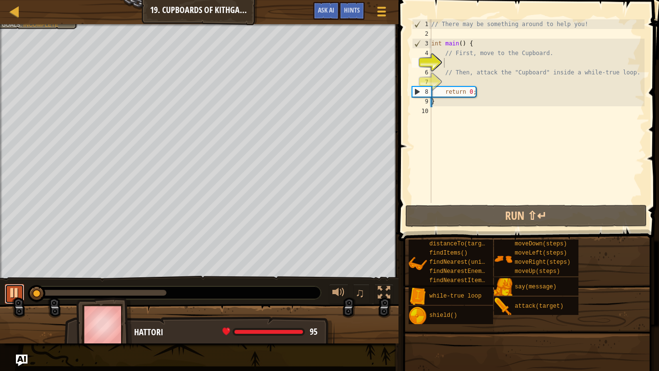
click at [18, 290] on div at bounding box center [14, 292] width 13 height 13
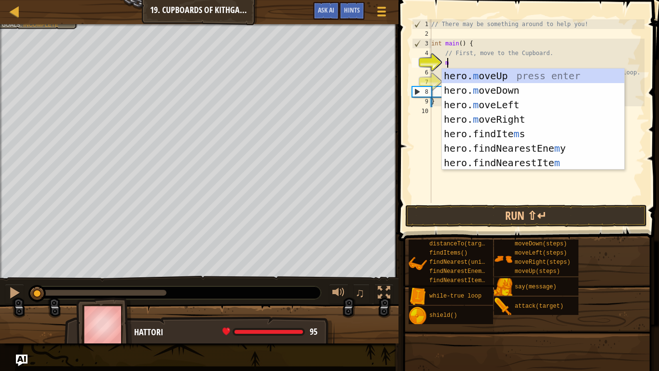
scroll to position [4, 1]
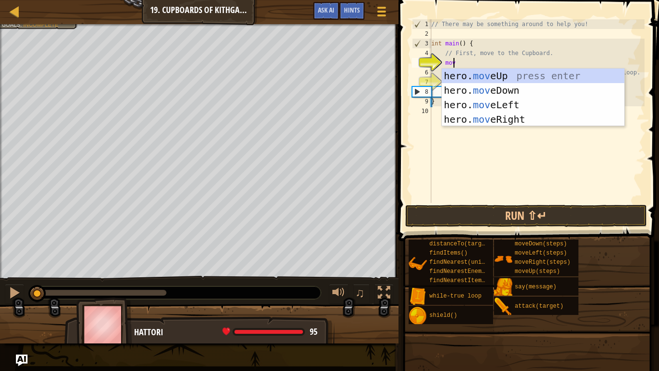
type textarea "move"
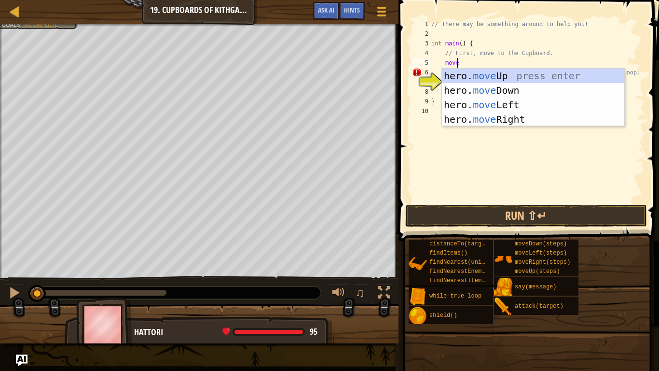
scroll to position [4, 0]
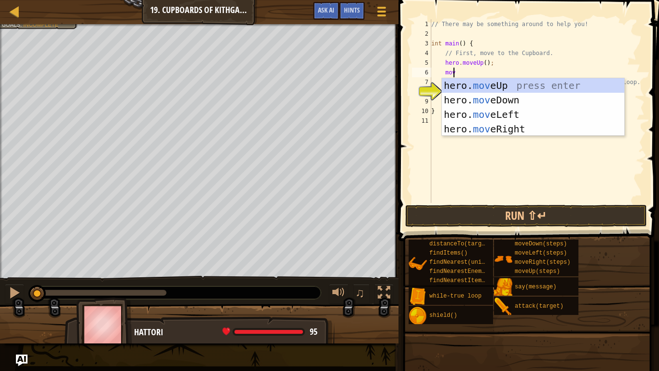
type textarea "move"
click at [489, 126] on div "hero. move Up press enter hero. move Down press enter hero. move Left press ent…" at bounding box center [533, 121] width 182 height 87
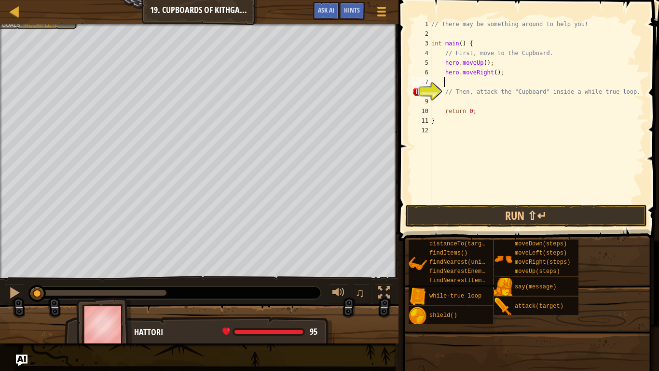
scroll to position [4, 0]
click at [483, 63] on div "// There may be something around to help you! int main ( ) { // First, move to …" at bounding box center [536, 120] width 215 height 203
click at [492, 72] on div "// There may be something around to help you! int main ( ) { // First, move to …" at bounding box center [536, 120] width 215 height 203
type textarea "hero.moveRight(2);"
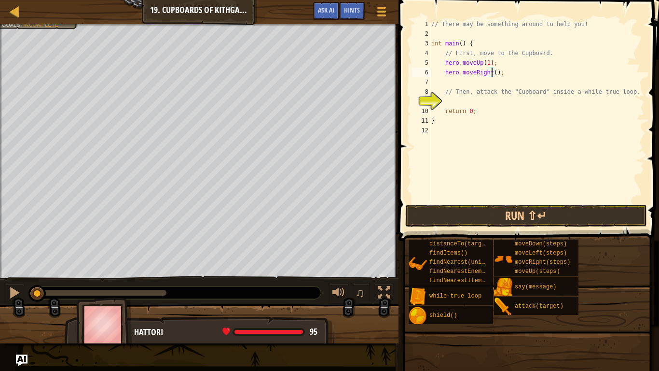
scroll to position [4, 5]
click at [503, 74] on div "// There may be something around to help you! int main ( ) { // First, move to …" at bounding box center [536, 120] width 215 height 203
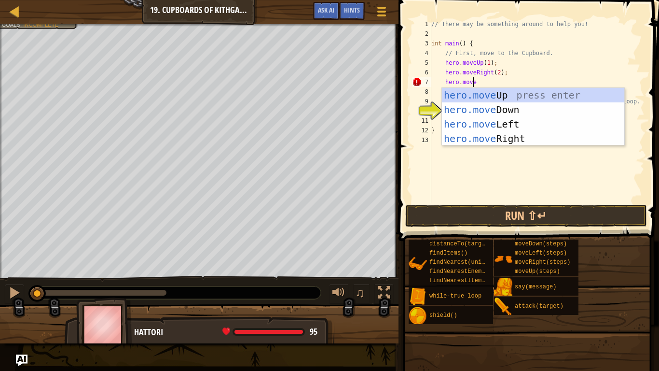
scroll to position [4, 3]
type textarea "hero.moveD"
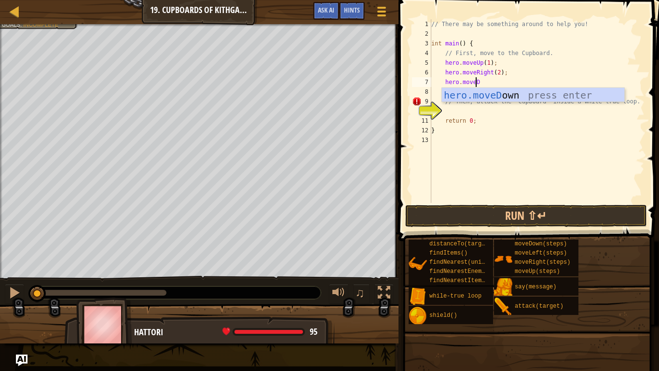
scroll to position [4, 0]
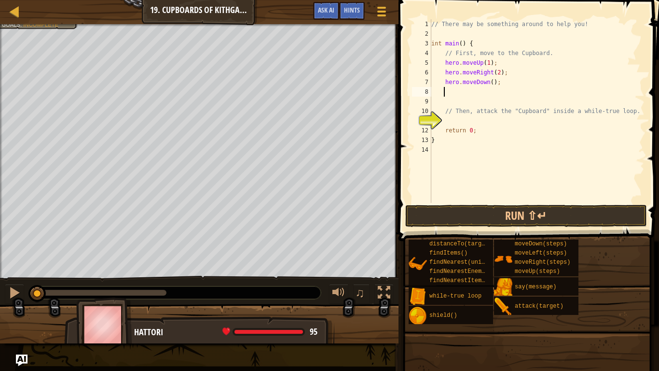
click at [489, 83] on div "// There may be something around to help you! int main ( ) { // First, move to …" at bounding box center [536, 120] width 215 height 203
type textarea "hero.moveDown(2);"
click at [503, 119] on div "// There may be something around to help you! int main ( ) { // First, move to …" at bounding box center [536, 120] width 215 height 203
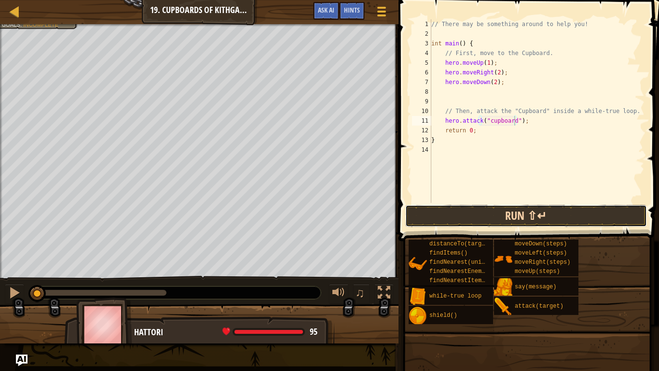
click at [505, 211] on button "Run ⇧↵" at bounding box center [526, 216] width 242 height 22
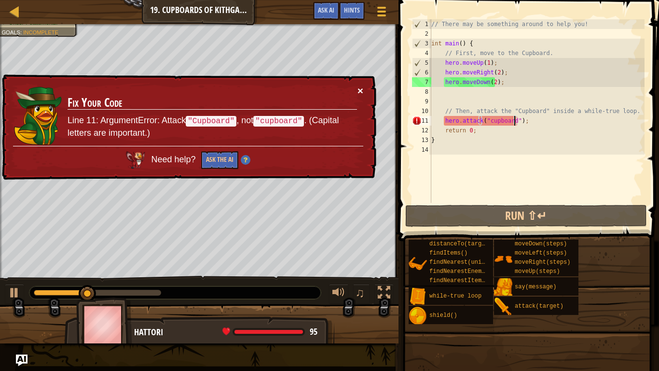
click at [359, 90] on button "×" at bounding box center [361, 90] width 6 height 10
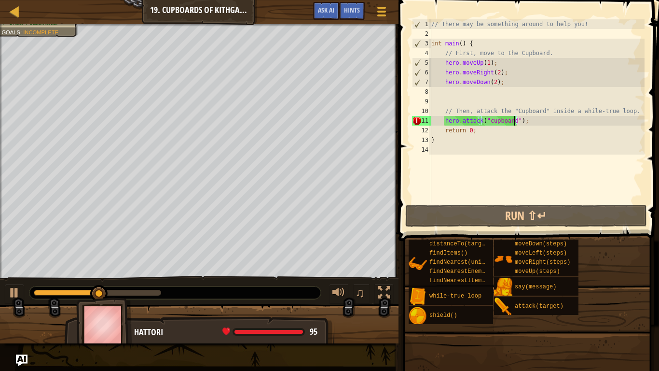
click at [489, 122] on div "// There may be something around to help you! int main ( ) { // First, move to …" at bounding box center [536, 120] width 215 height 203
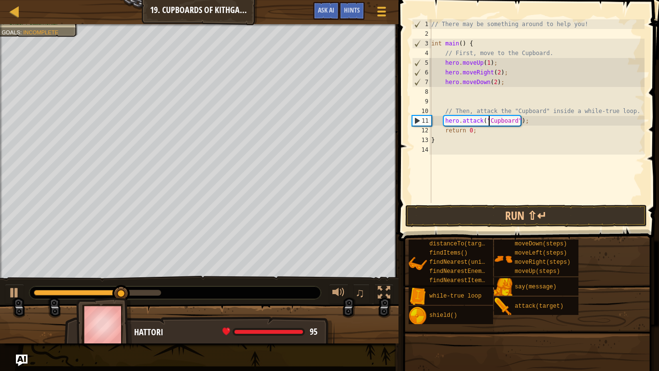
scroll to position [4, 4]
type textarea "hero.attack("Cupboard");"
click at [515, 209] on button "Run ⇧↵" at bounding box center [526, 216] width 242 height 22
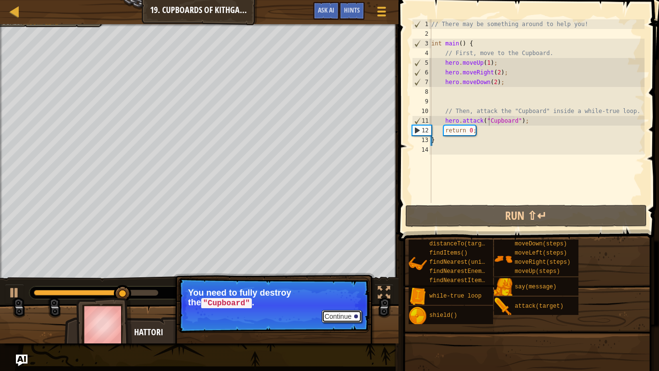
click at [340, 305] on button "Continue" at bounding box center [342, 316] width 40 height 13
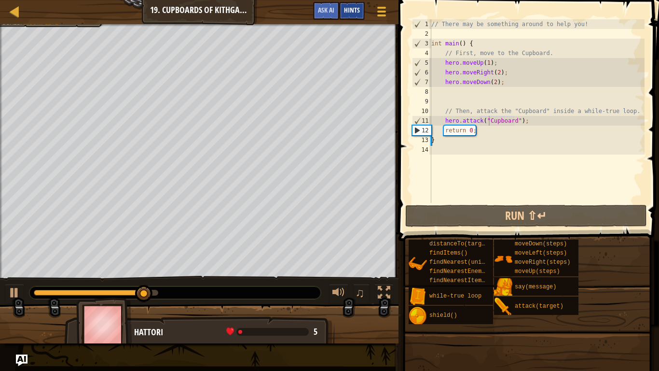
click at [358, 12] on span "Hints" at bounding box center [352, 9] width 16 height 9
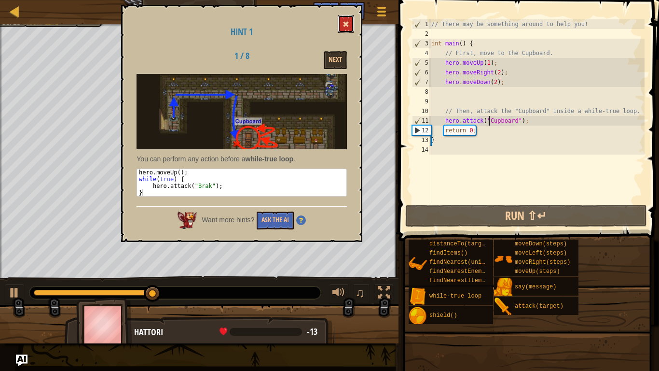
click at [347, 28] on span at bounding box center [346, 24] width 7 height 7
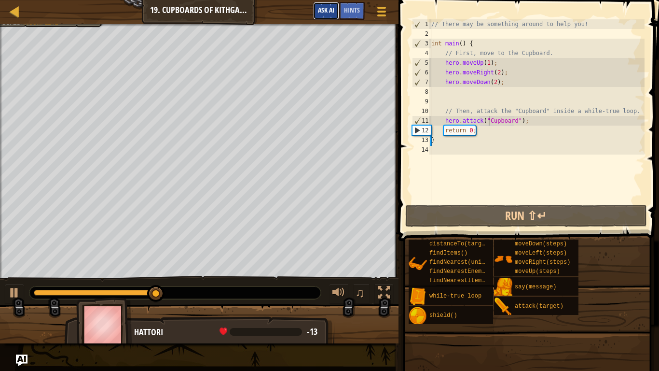
click at [327, 6] on button "Ask AI" at bounding box center [326, 11] width 26 height 18
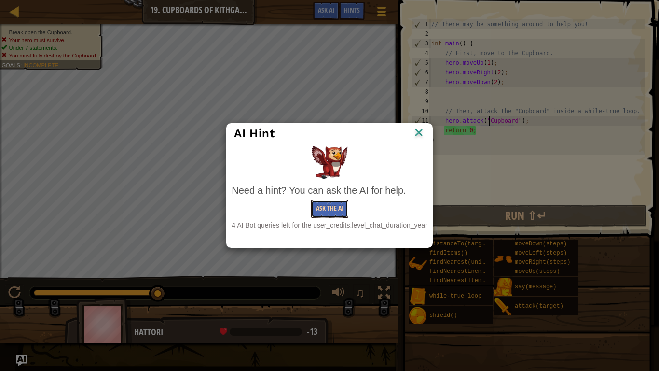
click at [328, 206] on button "Ask the AI" at bounding box center [329, 209] width 37 height 18
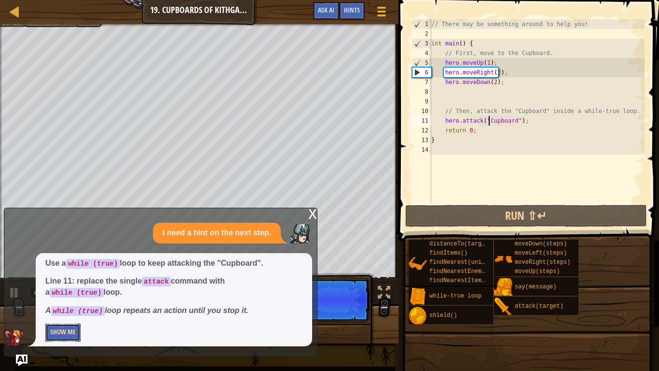
click at [67, 305] on button "Show Me" at bounding box center [62, 332] width 35 height 18
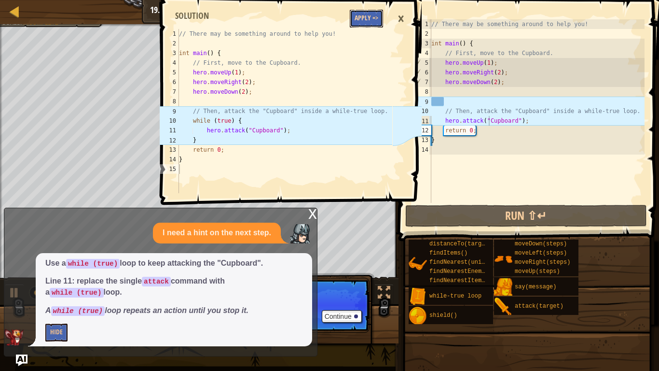
click at [363, 15] on button "Apply =>" at bounding box center [366, 19] width 33 height 18
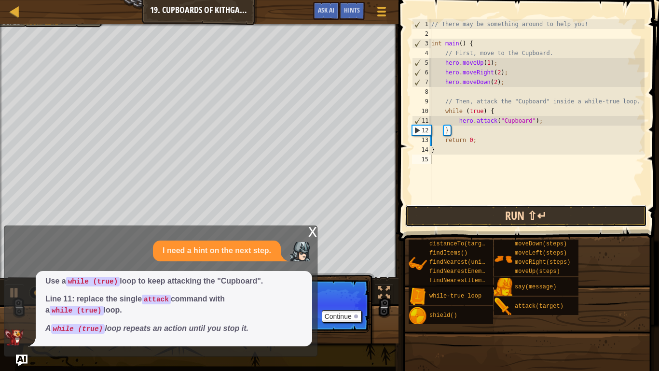
click at [509, 217] on button "Run ⇧↵" at bounding box center [526, 216] width 242 height 22
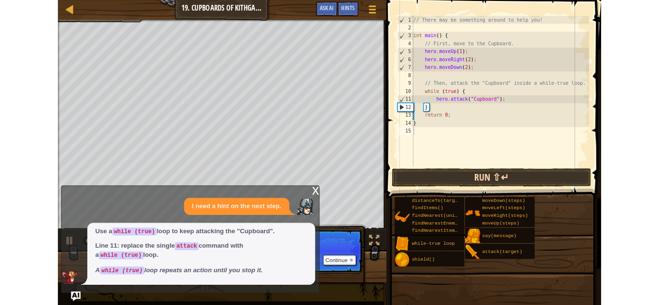
scroll to position [4, 0]
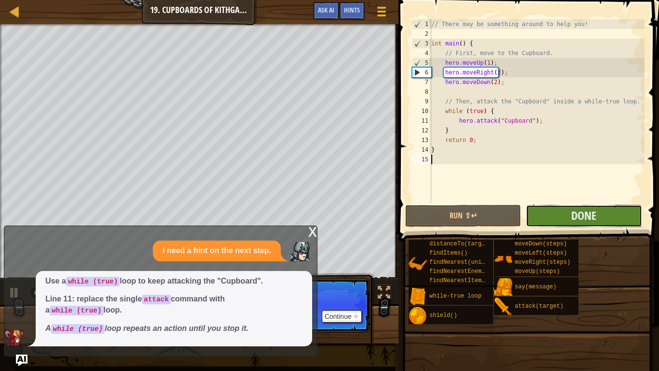
click at [552, 216] on button "Done" at bounding box center [584, 216] width 116 height 22
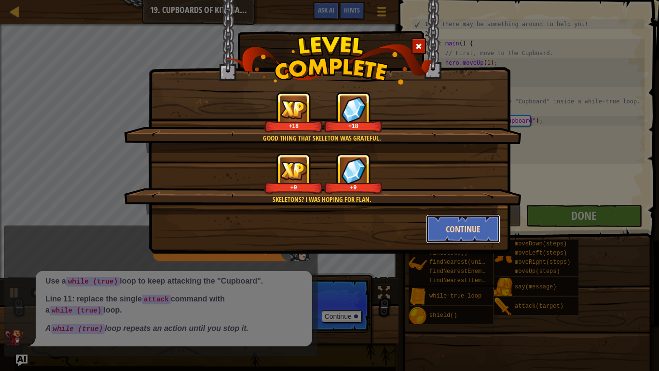
click at [472, 230] on button "Continue" at bounding box center [463, 228] width 75 height 29
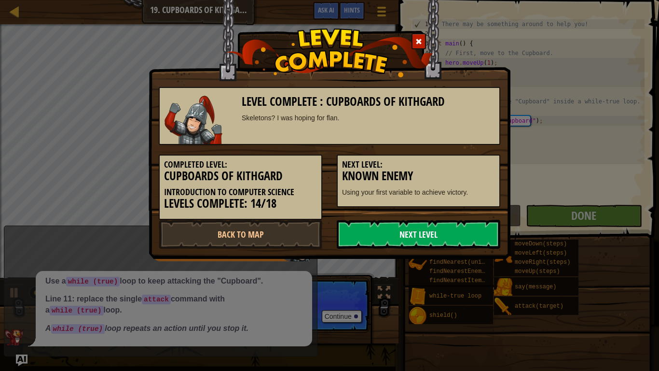
click at [342, 234] on link "Next Level" at bounding box center [419, 234] width 164 height 29
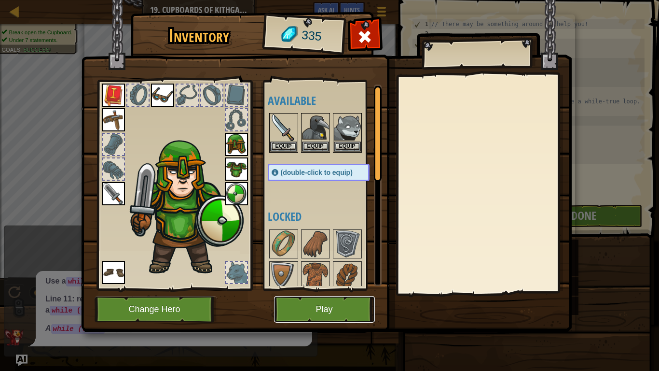
click at [340, 300] on button "Play" at bounding box center [324, 309] width 101 height 27
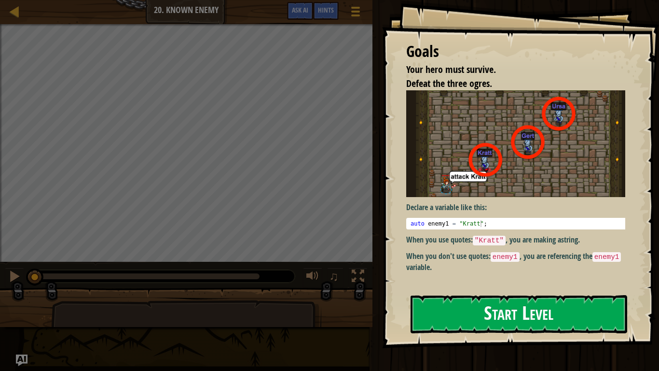
click at [521, 305] on button "Start Level" at bounding box center [519, 314] width 217 height 38
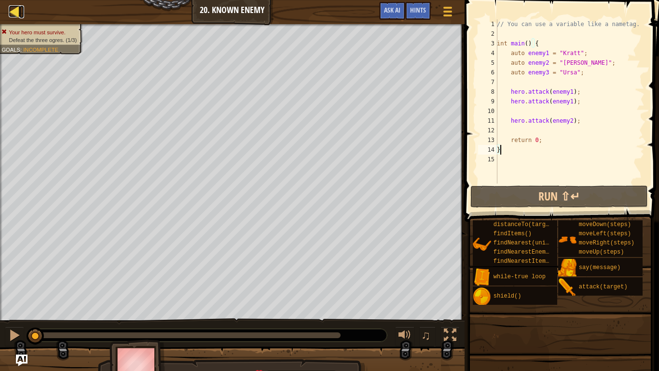
click at [12, 8] on div at bounding box center [15, 11] width 12 height 12
